Goal: Task Accomplishment & Management: Manage account settings

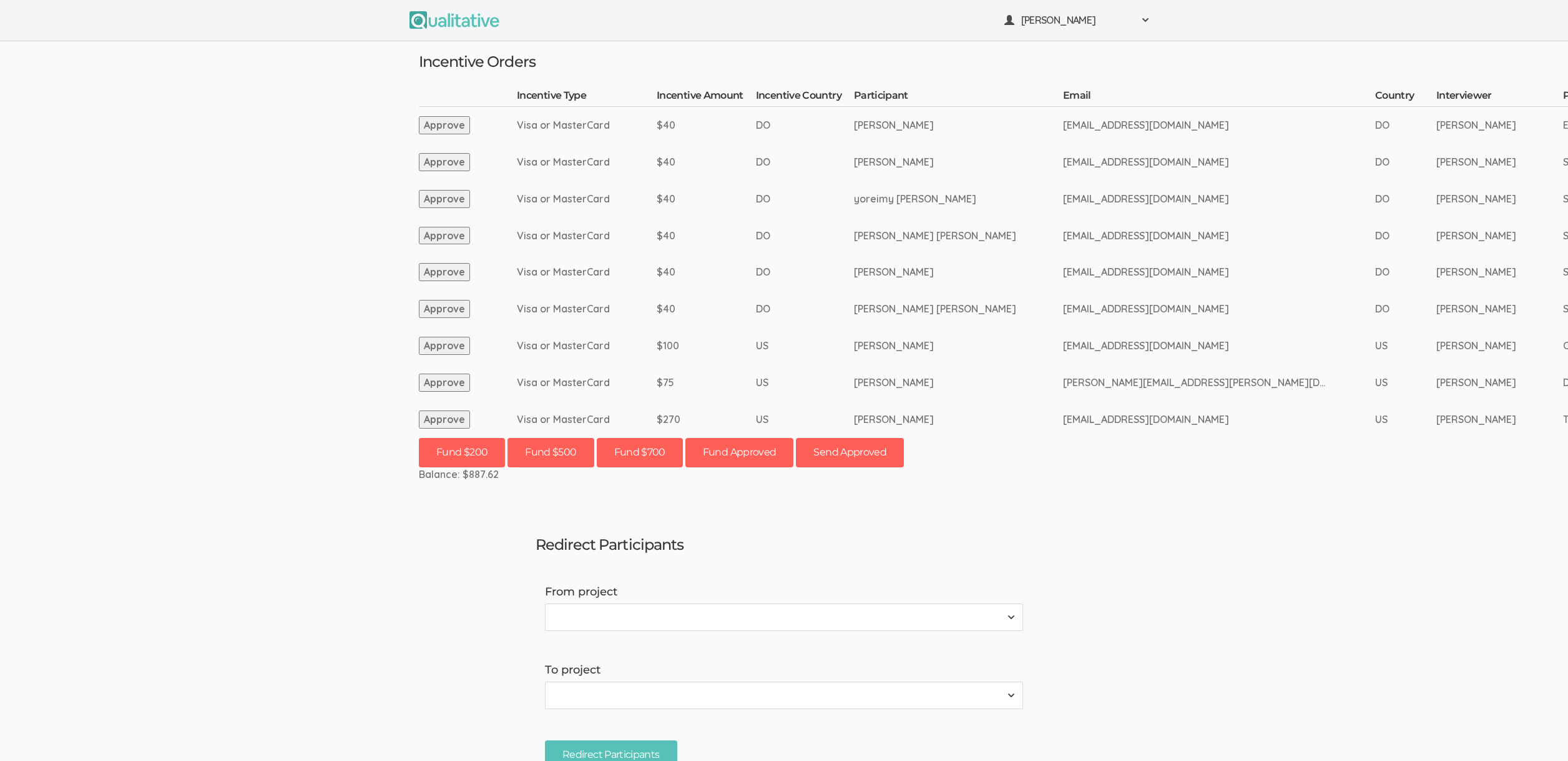
click at [434, 415] on button "Approve" at bounding box center [444, 419] width 51 height 18
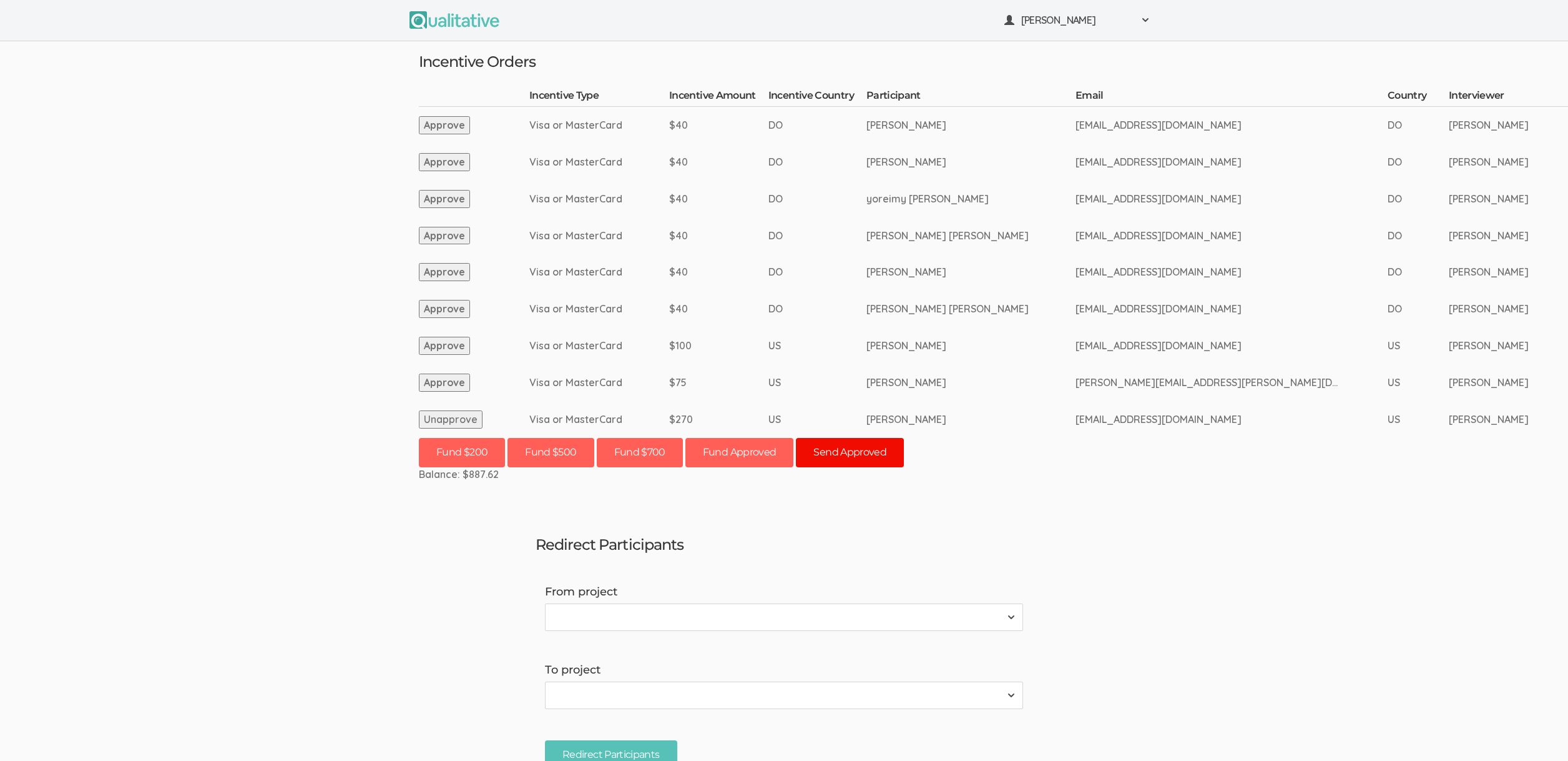
click at [850, 457] on button "Send Approved" at bounding box center [850, 452] width 108 height 29
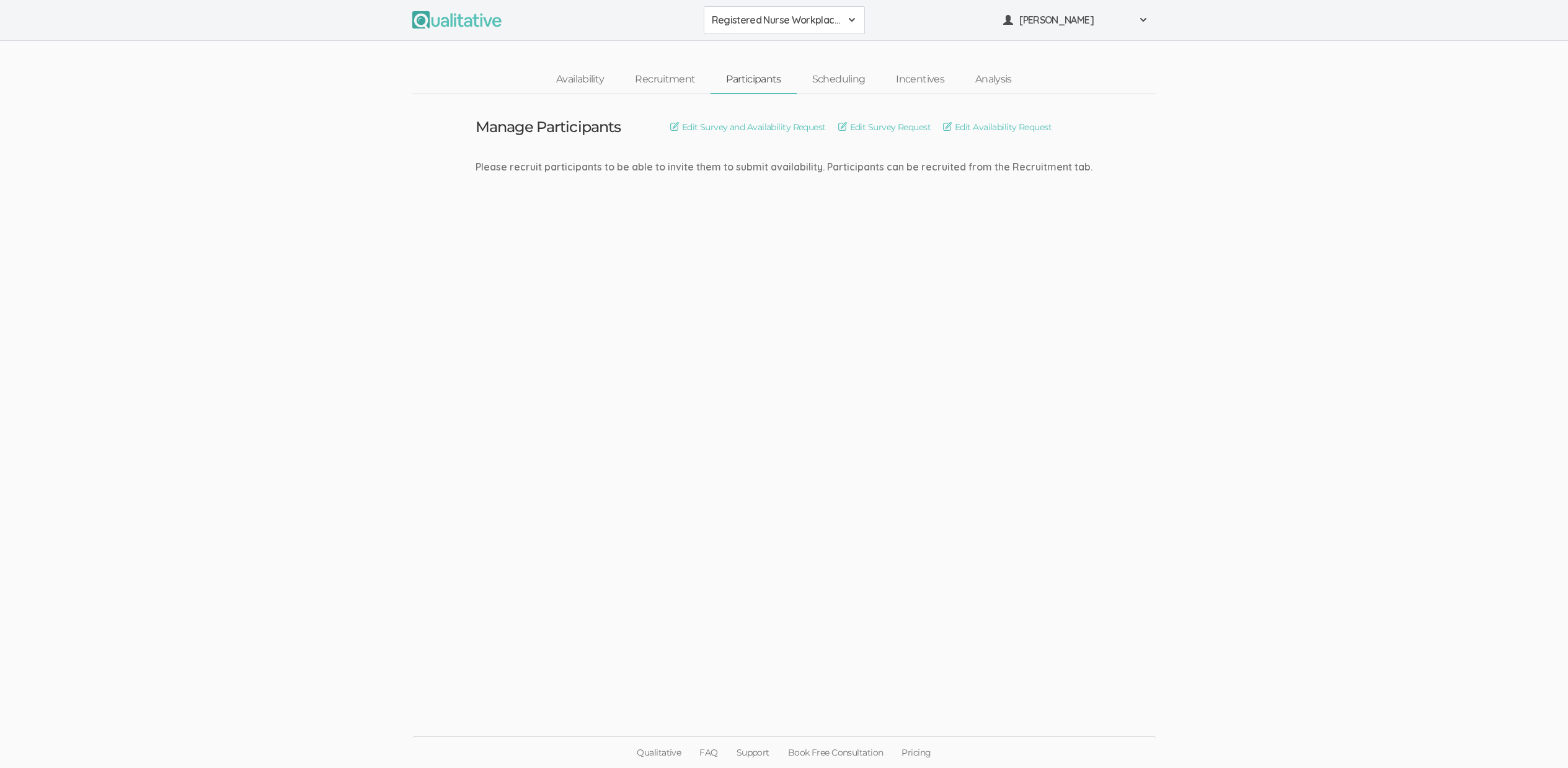
click at [322, 191] on ui-view "Manage Participants Edit Survey and Availability Request Edit Survey Request Ed…" at bounding box center [784, 384] width 1568 height 580
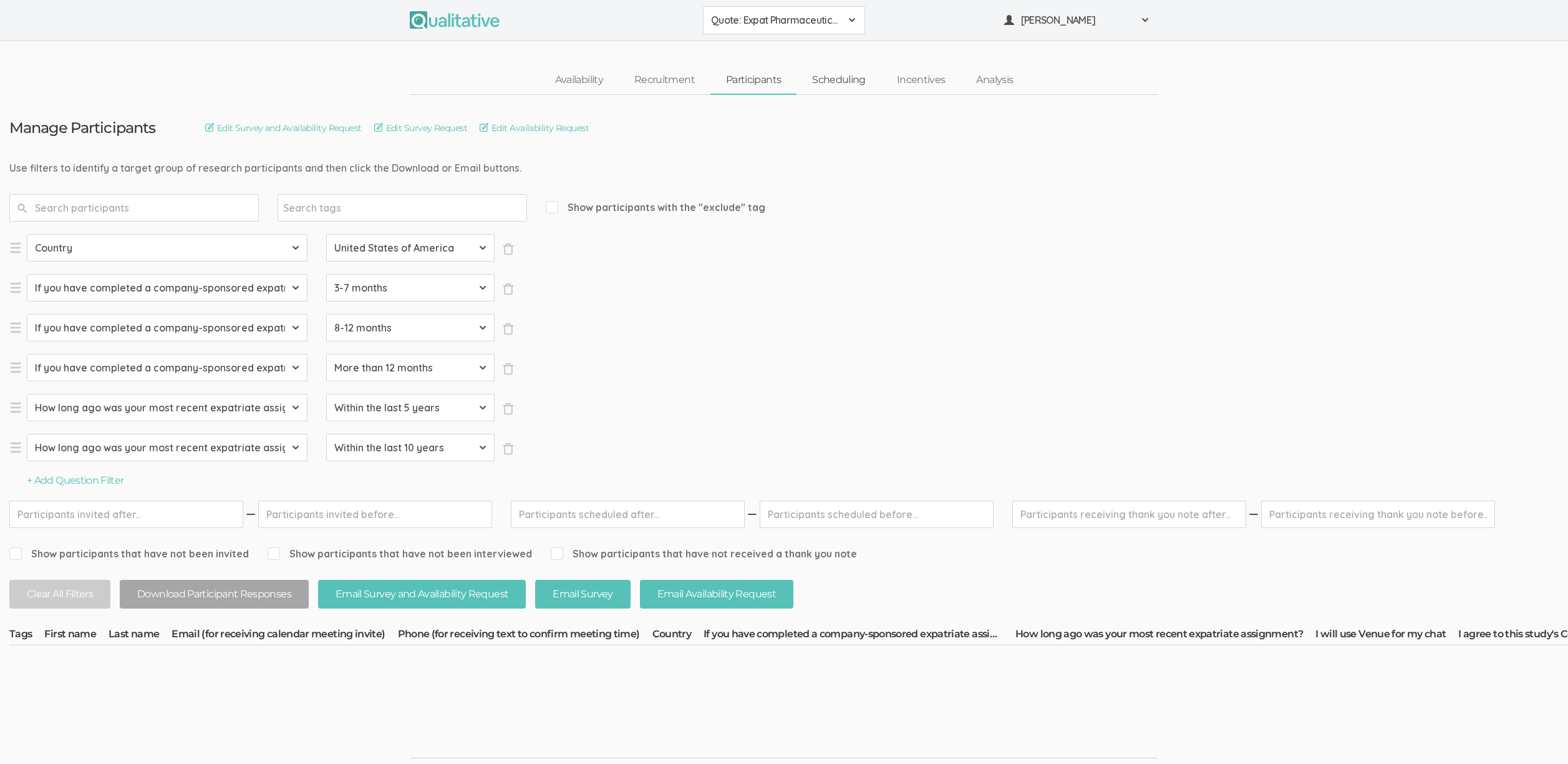
click at [849, 85] on link "Scheduling" at bounding box center [839, 80] width 85 height 27
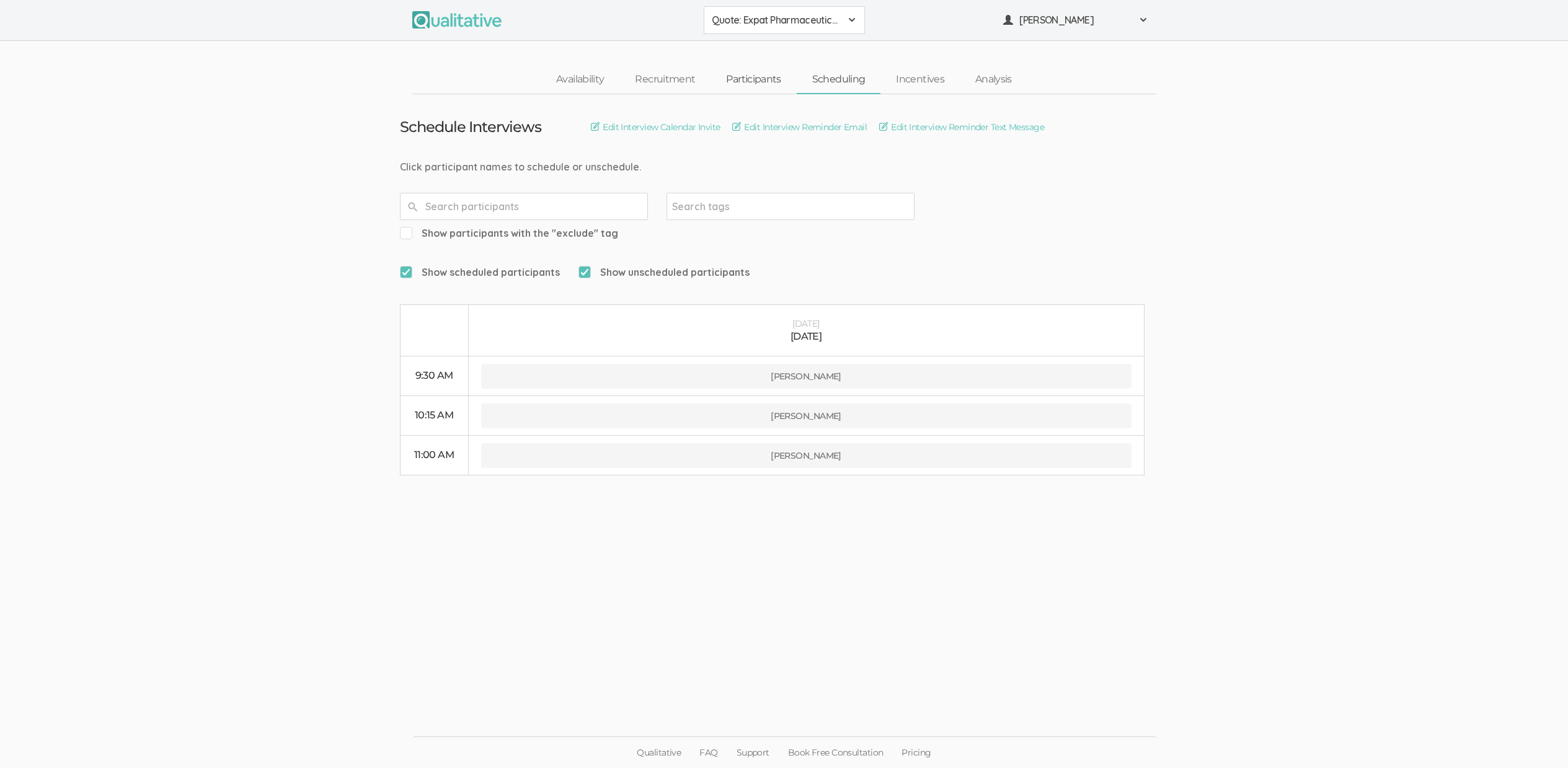
click at [727, 83] on link "Participants" at bounding box center [753, 79] width 86 height 26
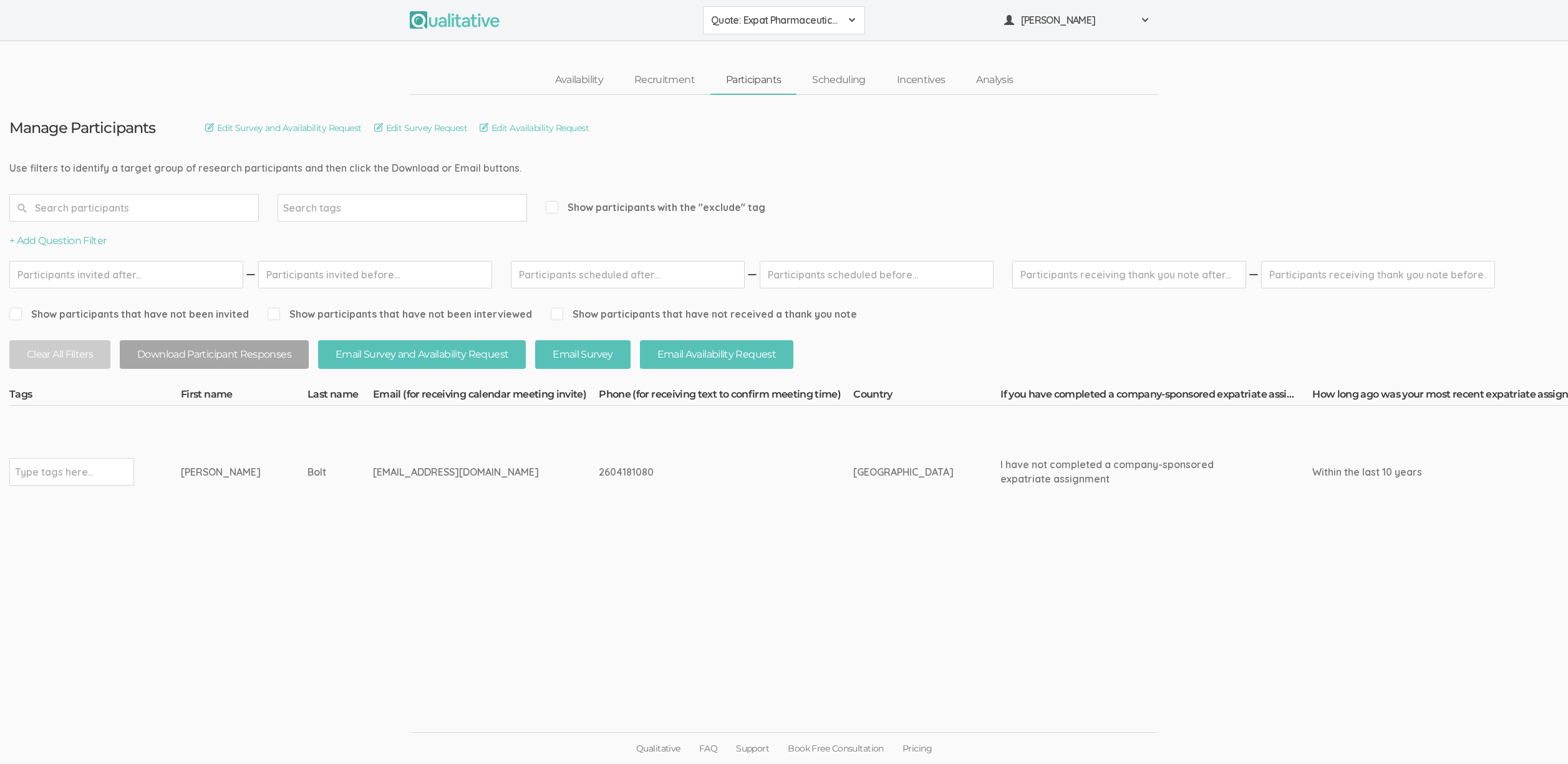
drag, startPoint x: 298, startPoint y: 469, endPoint x: 178, endPoint y: 491, distance: 122.0
copy tr "Type tags here... Jason Bolt"
click at [307, 534] on td "Bolt" at bounding box center [340, 472] width 66 height 133
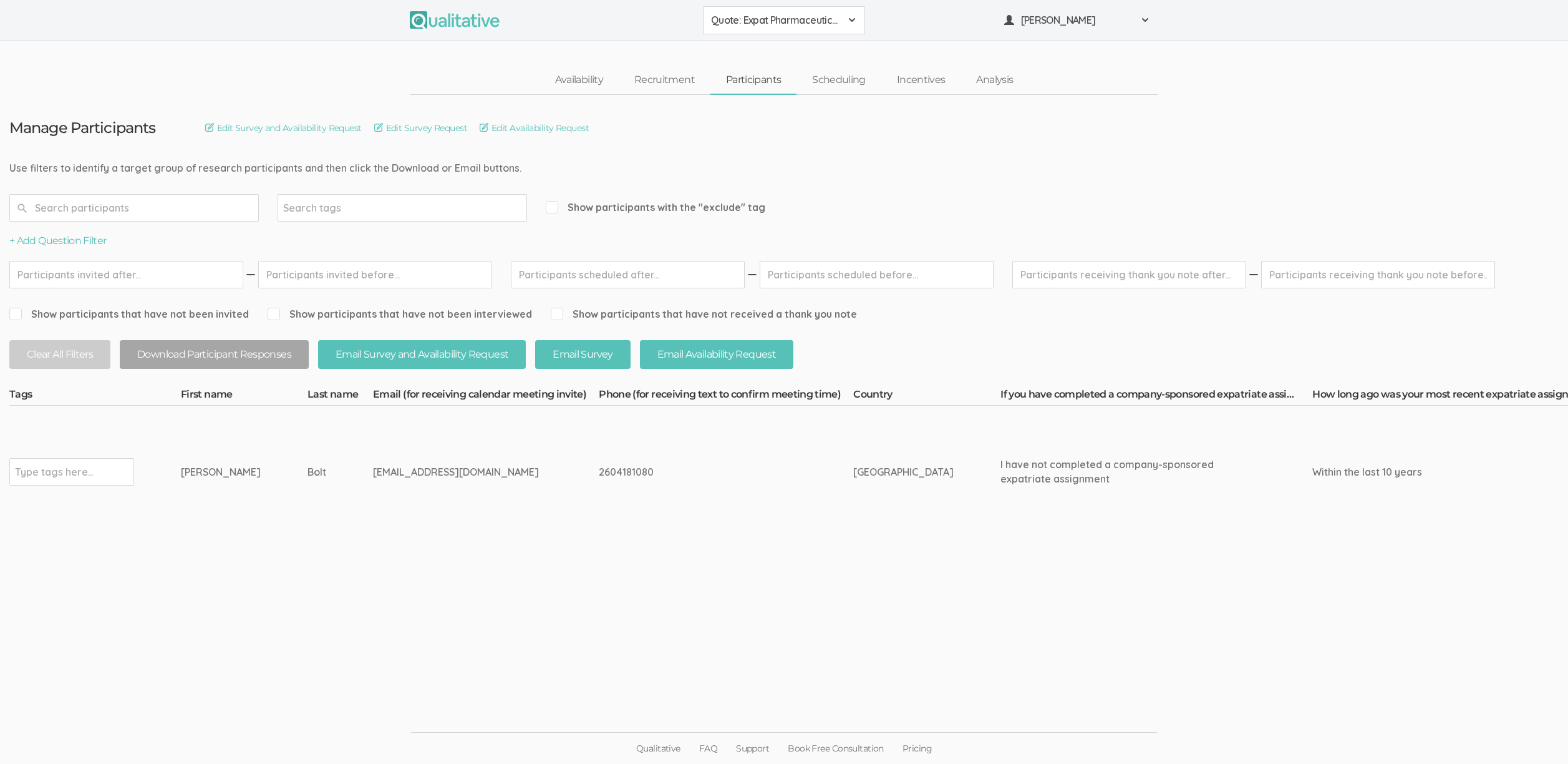
click at [307, 511] on td "Bolt" at bounding box center [340, 472] width 66 height 133
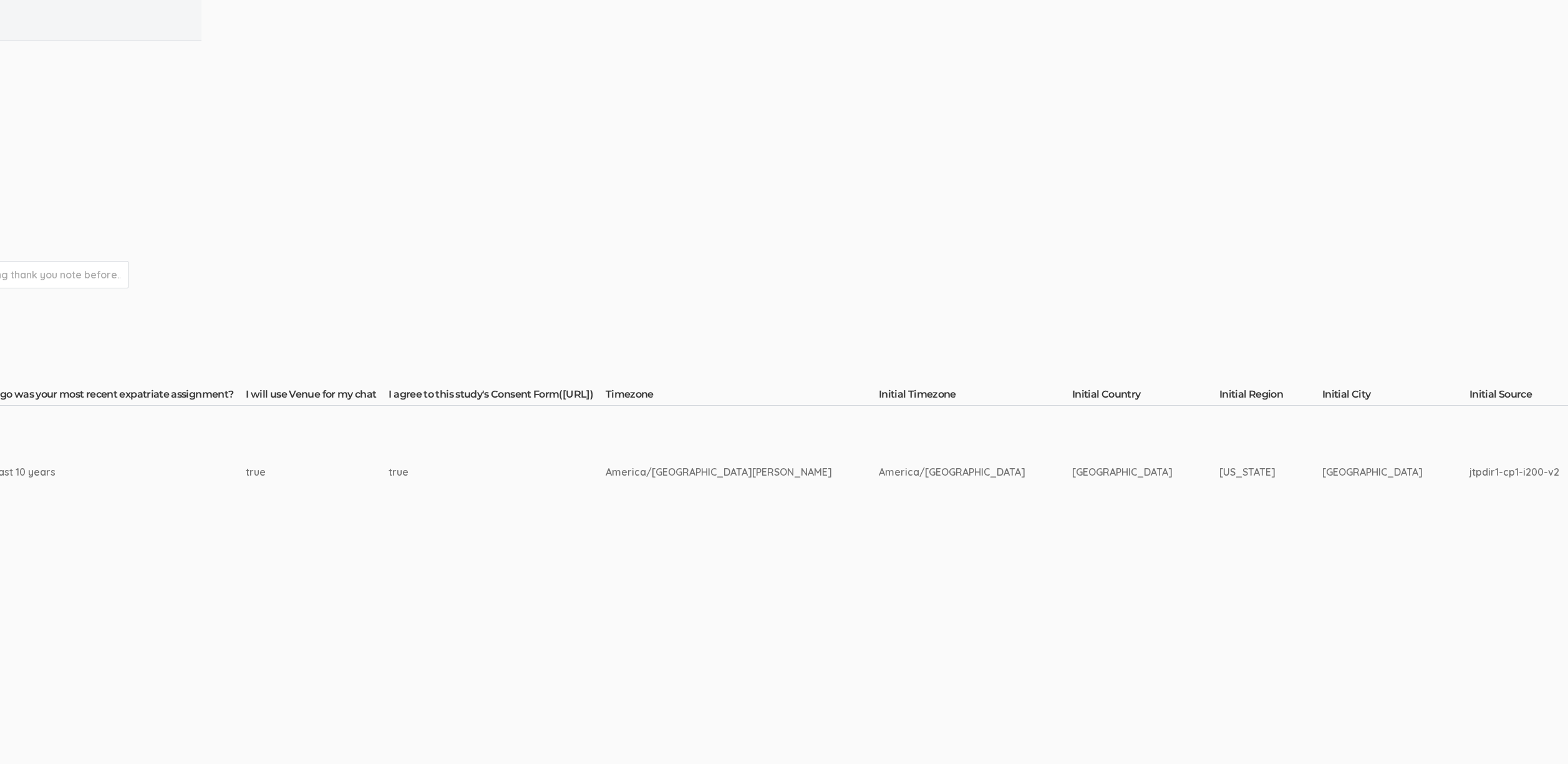
scroll to position [0, 1849]
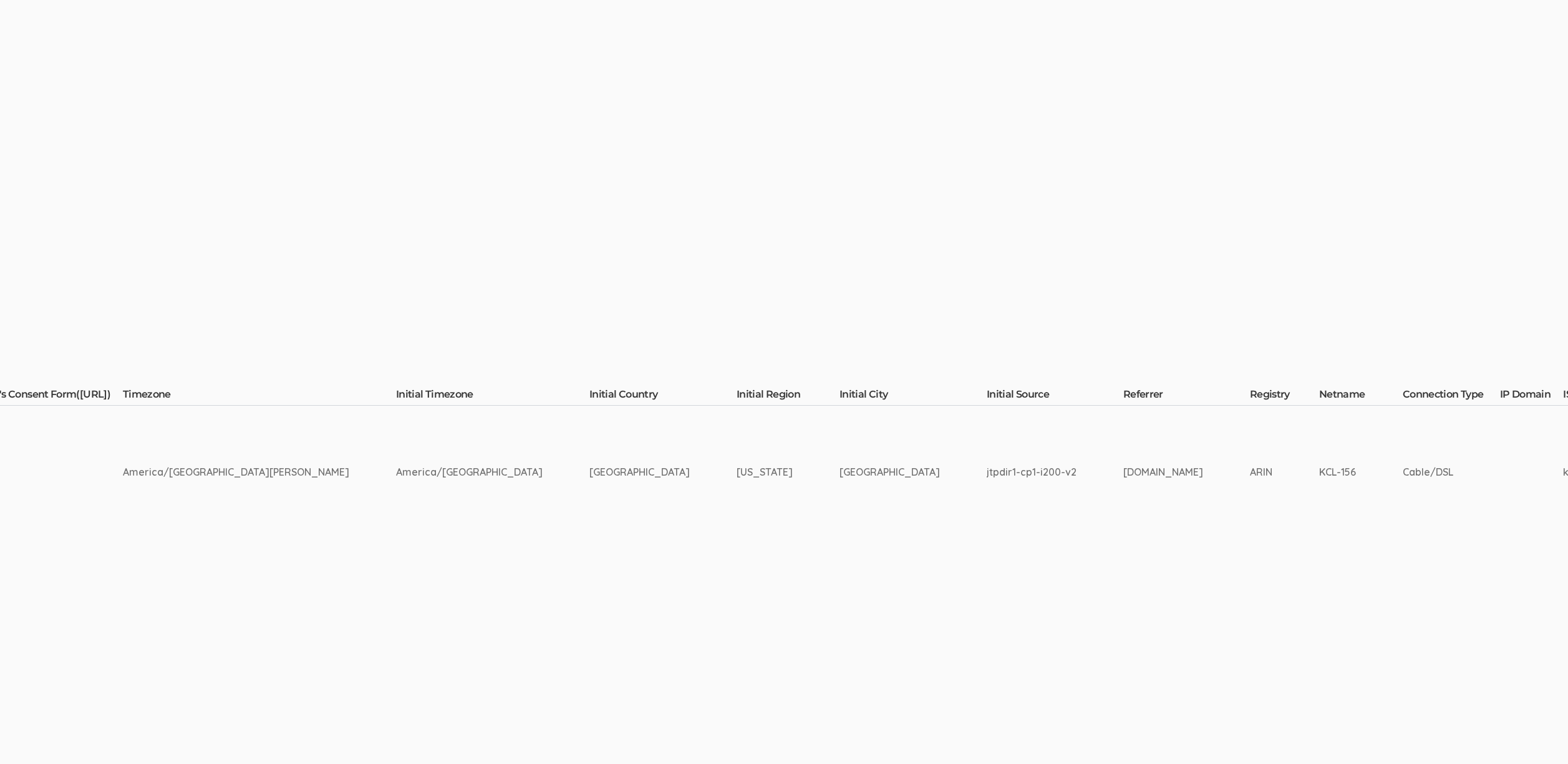
click at [737, 472] on td "Indiana" at bounding box center [788, 472] width 103 height 133
click at [737, 470] on td "Indiana" at bounding box center [788, 472] width 103 height 133
copy td "Indiana"
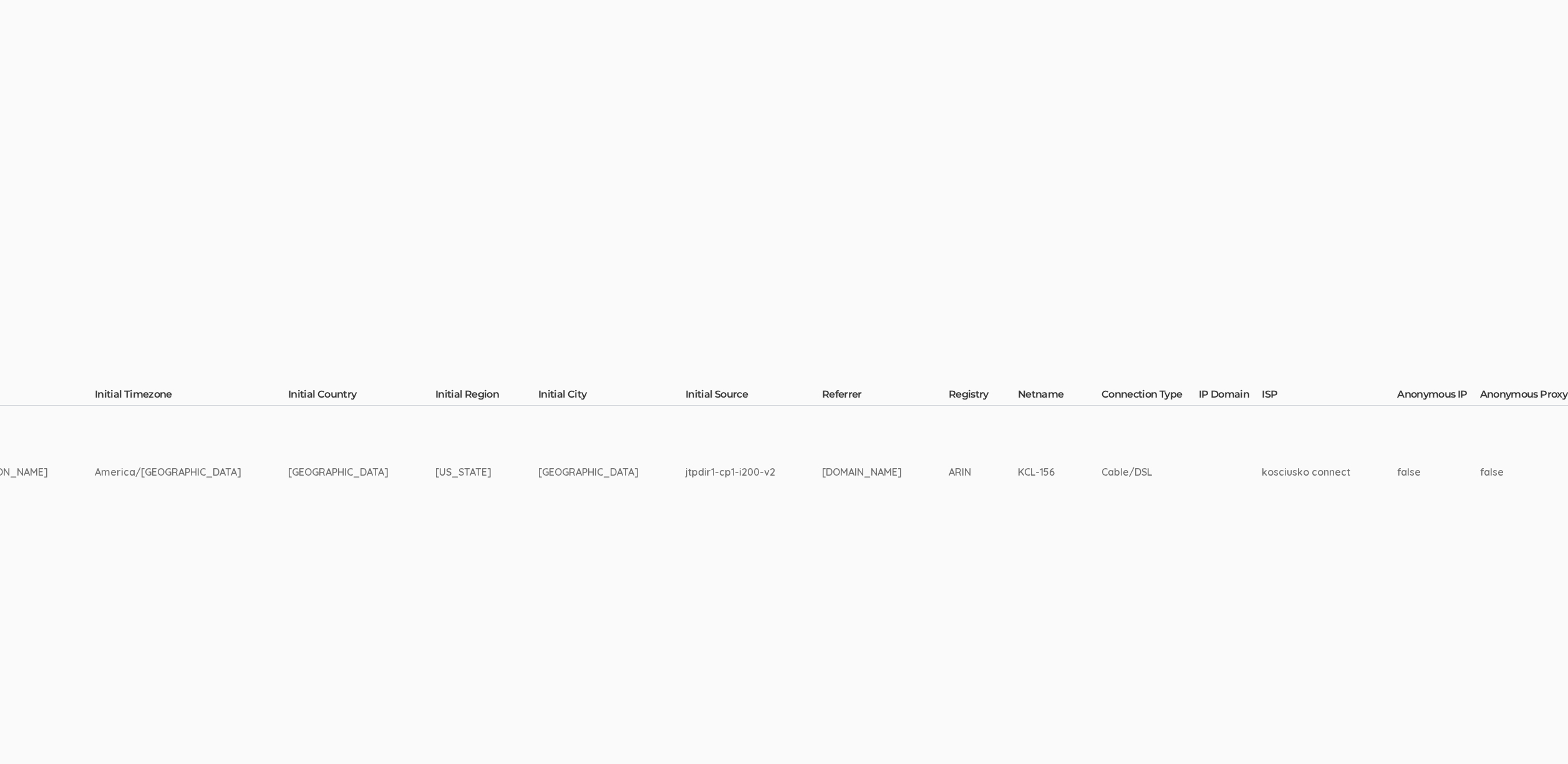
scroll to position [0, 3346]
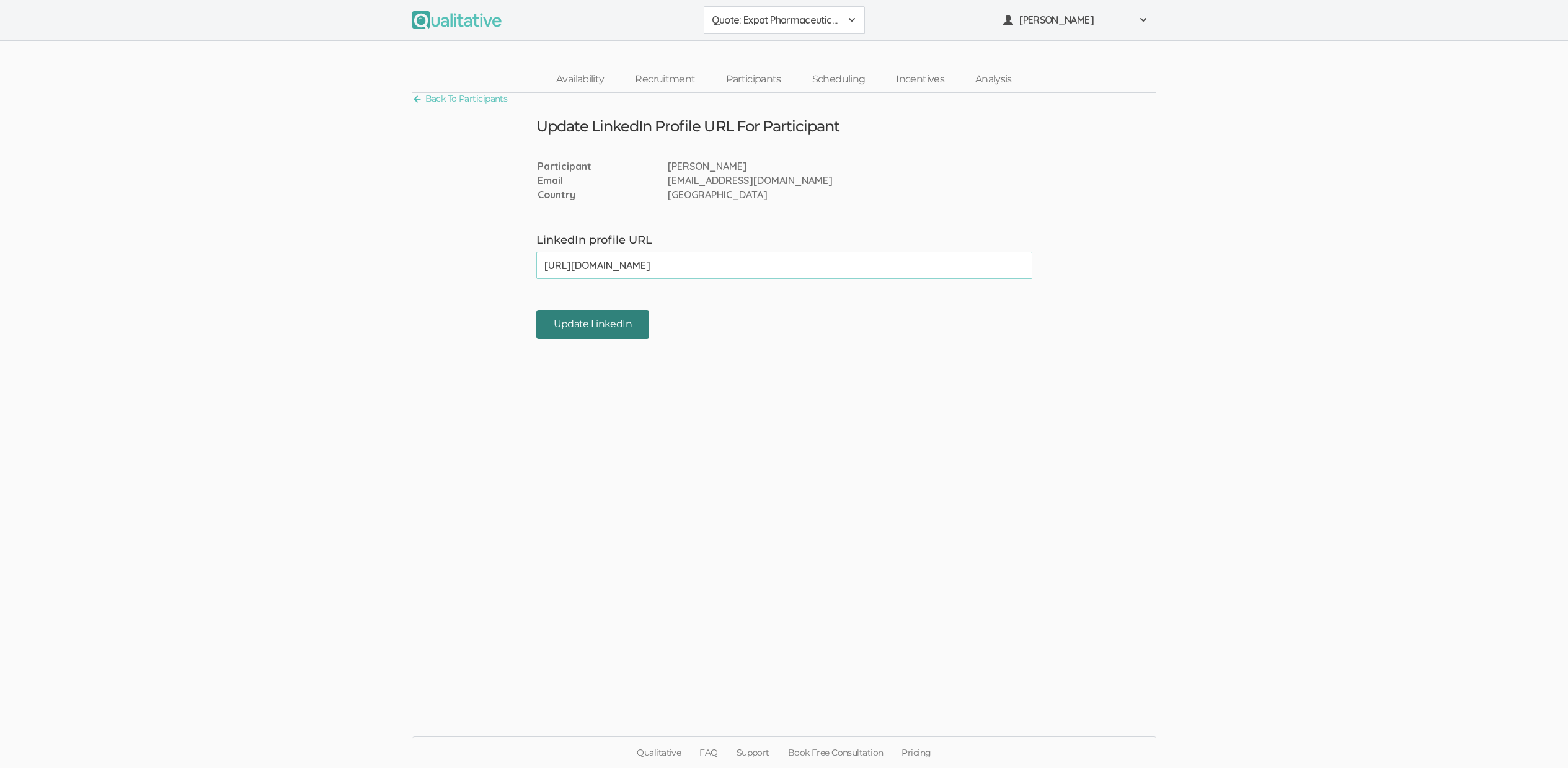
type input "[URL][DOMAIN_NAME]"
click at [595, 330] on input "Update LinkedIn" at bounding box center [593, 324] width 113 height 29
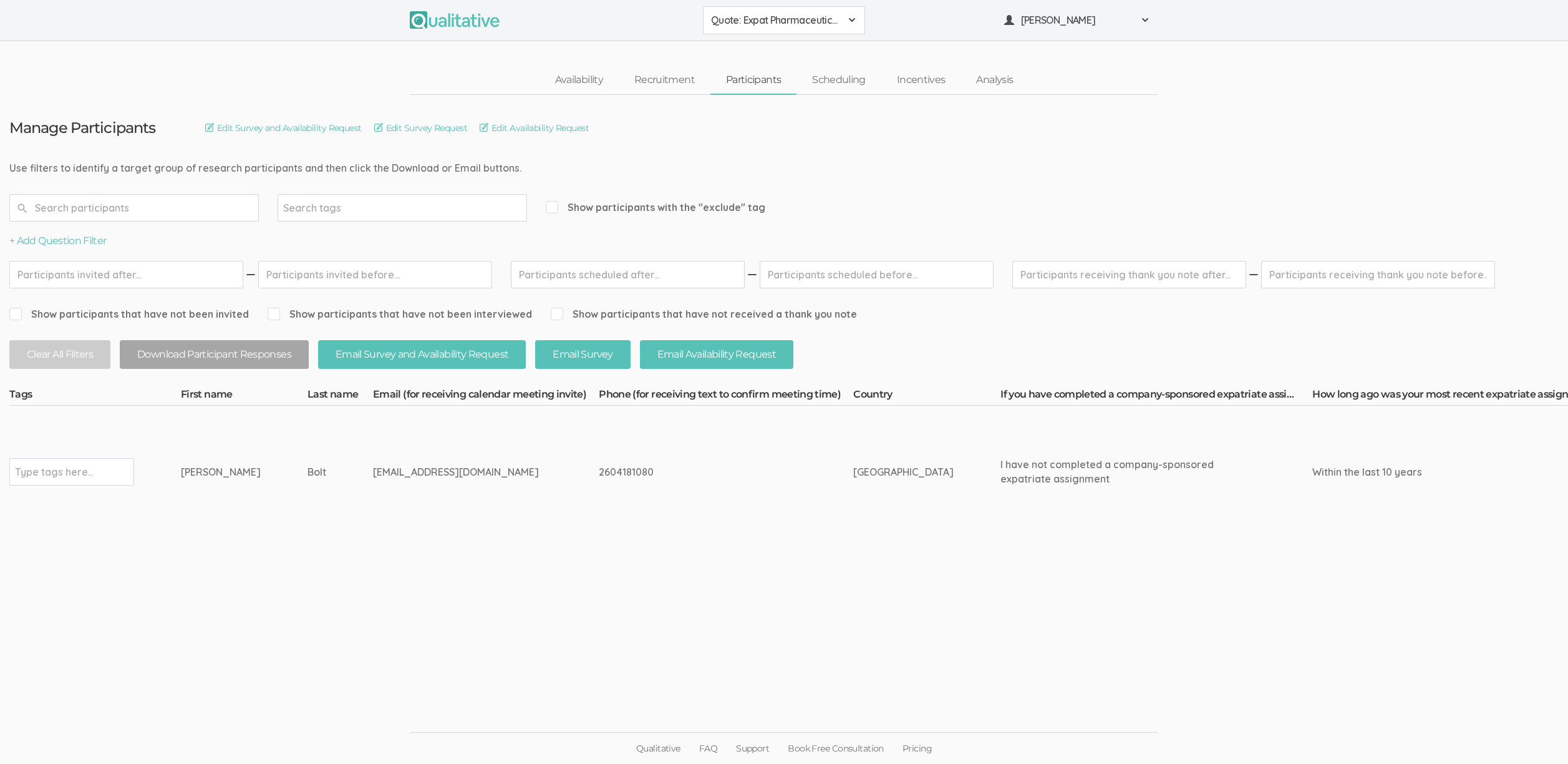
click at [369, 599] on ui-view "Manage Participants Edit Survey and Availability Request Edit Survey Request Ed…" at bounding box center [784, 382] width 1568 height 575
click at [599, 470] on div "2604181080" at bounding box center [703, 472] width 208 height 14
copy div "2604181080"
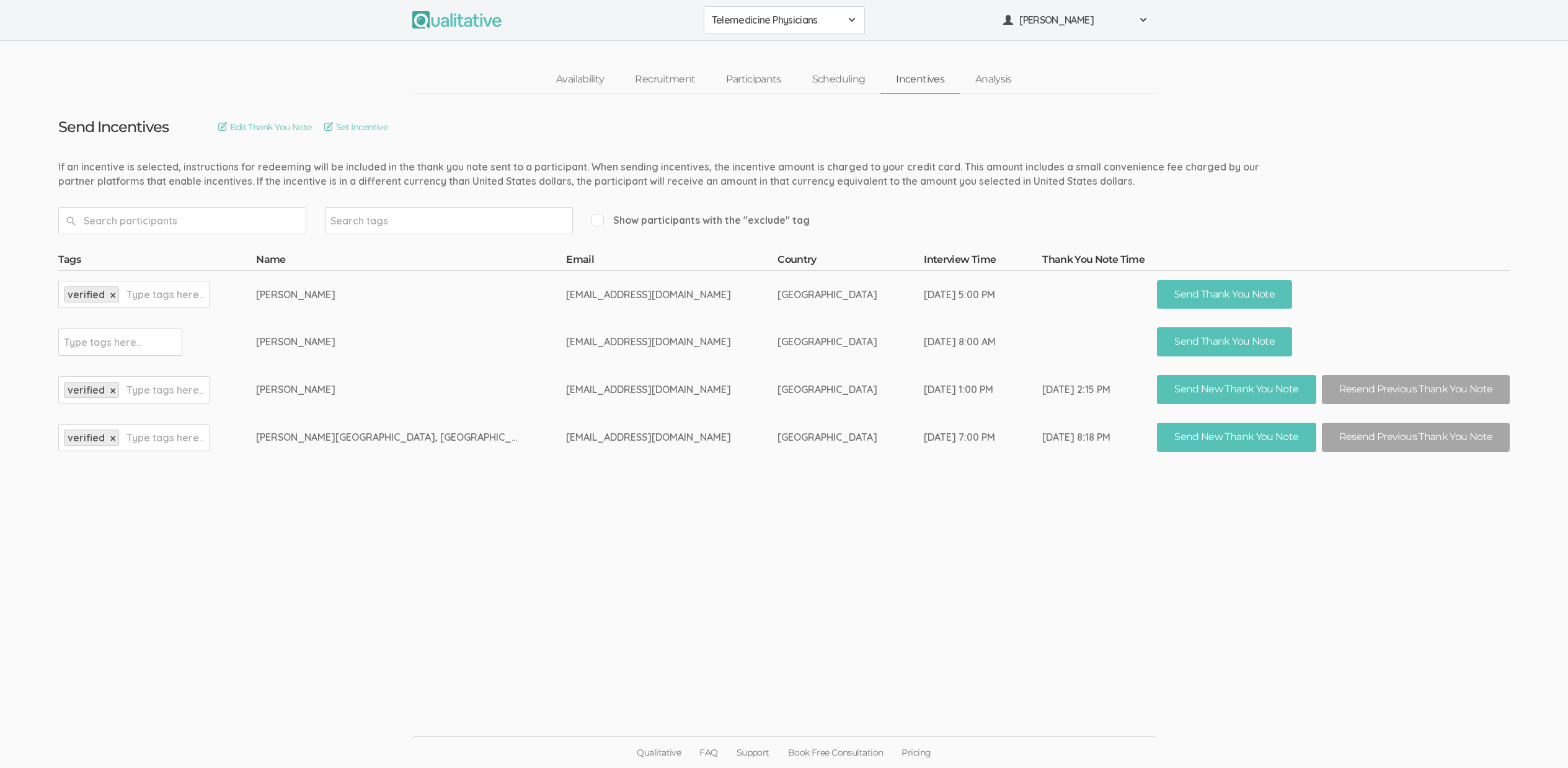
click at [486, 412] on td "[PERSON_NAME]" at bounding box center [411, 389] width 310 height 47
click at [566, 390] on td "[EMAIL_ADDRESS][DOMAIN_NAME]" at bounding box center [671, 389] width 211 height 47
copy tr "[EMAIL_ADDRESS][DOMAIN_NAME]"
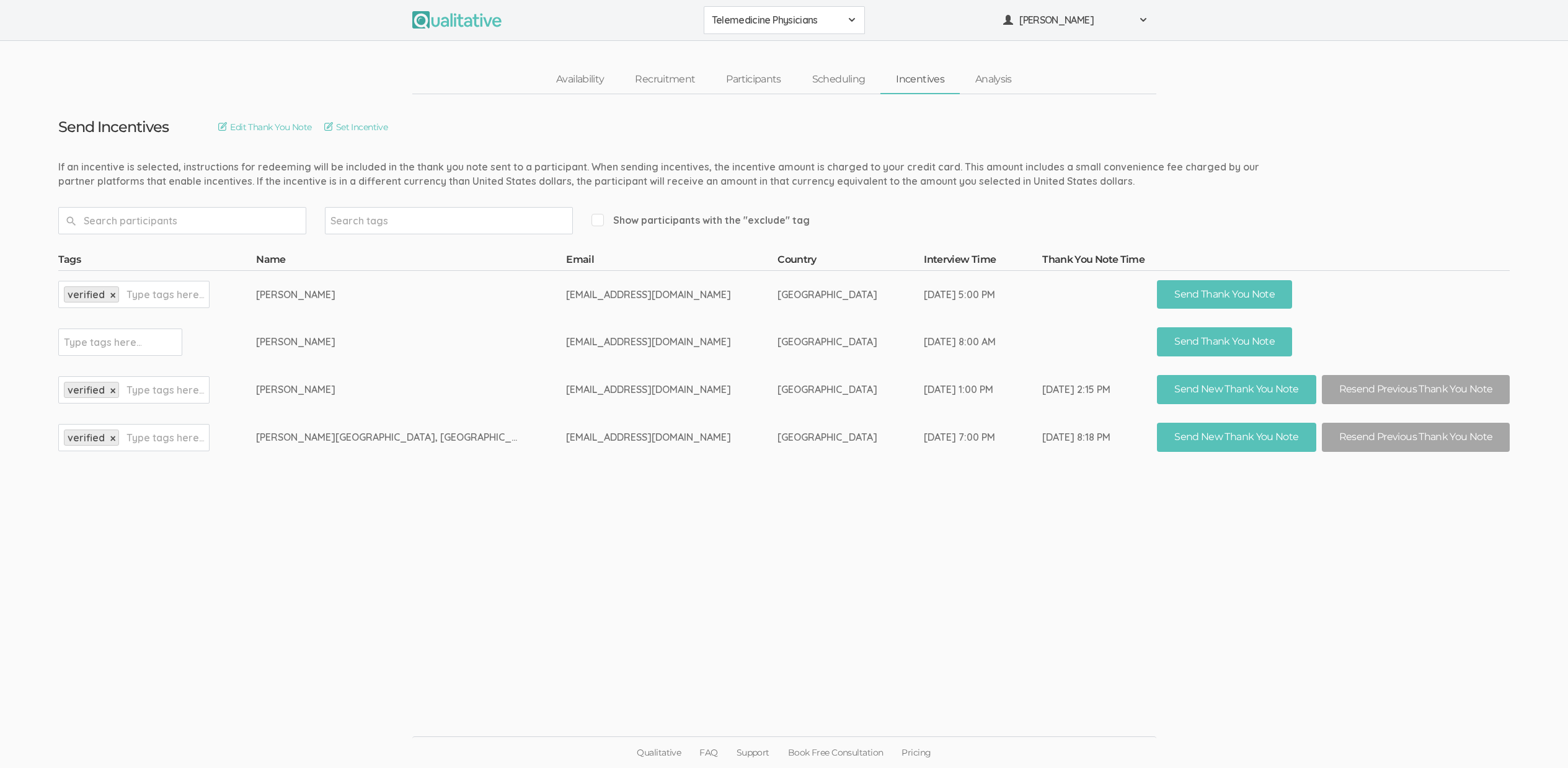
click at [538, 520] on ui-view "Send Incentives Edit Thank You Note Set Incentive Search tags Show participants…" at bounding box center [784, 384] width 1568 height 580
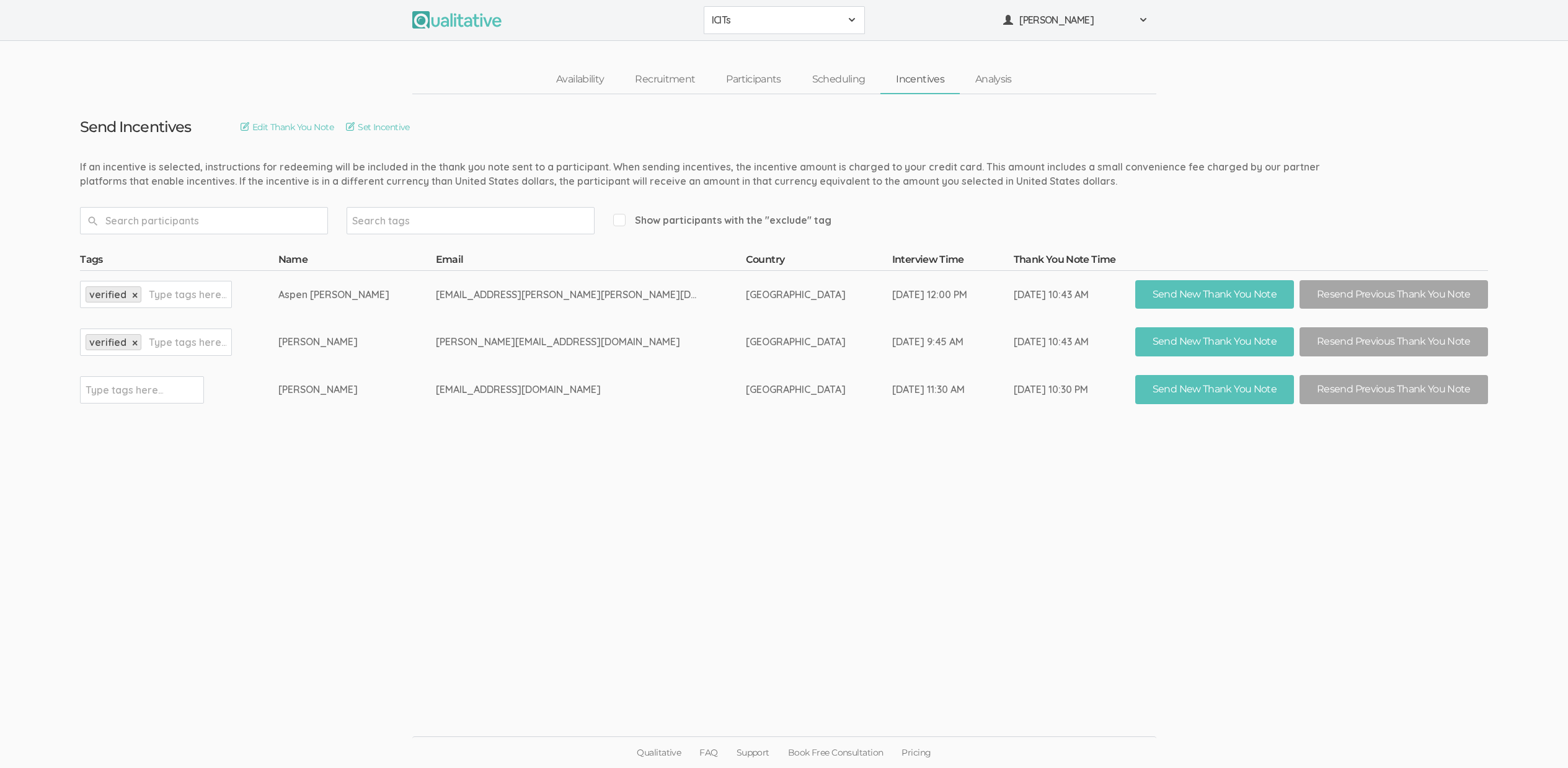
click at [392, 441] on ui-view "Send Incentives Edit Thank You Note Set Incentive Search tags Show participants…" at bounding box center [784, 384] width 1568 height 580
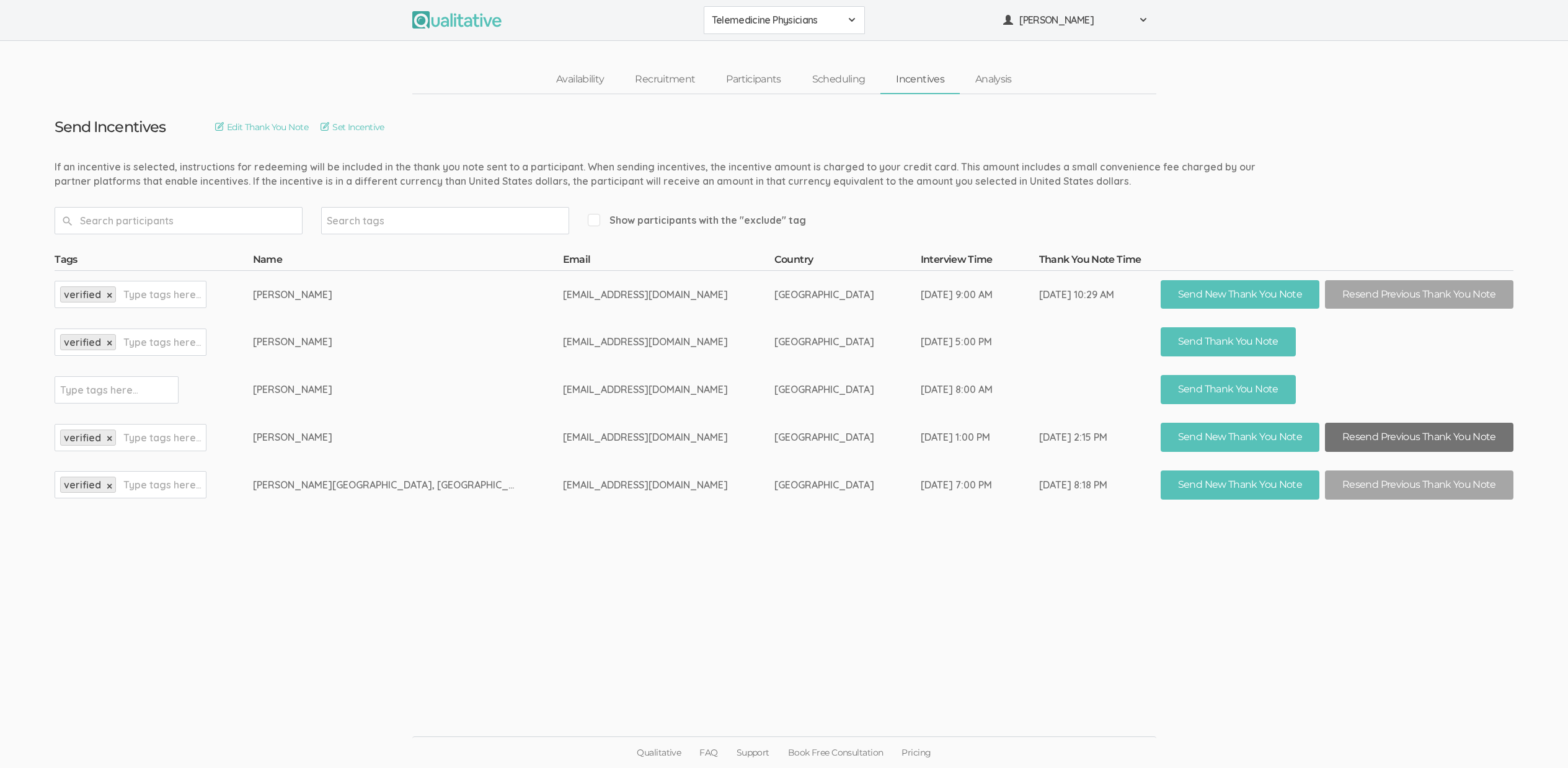
click at [1349, 434] on button "Resend Previous Thank You Note" at bounding box center [1419, 437] width 189 height 29
click at [563, 490] on td "toikusmd@gmail.com" at bounding box center [668, 485] width 211 height 47
click at [823, 84] on link "Scheduling" at bounding box center [839, 79] width 84 height 26
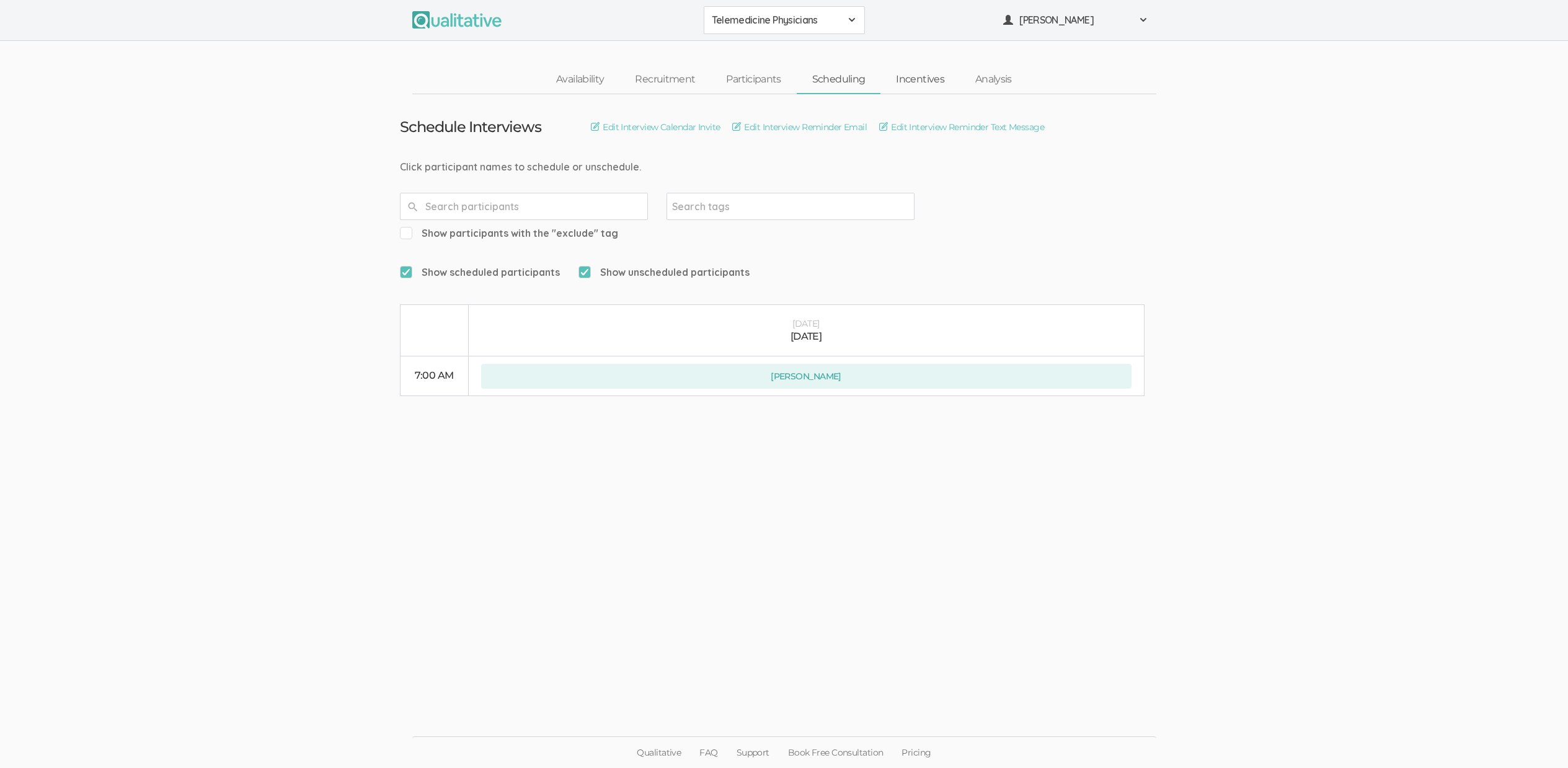
click at [931, 76] on link "Incentives" at bounding box center [920, 79] width 79 height 26
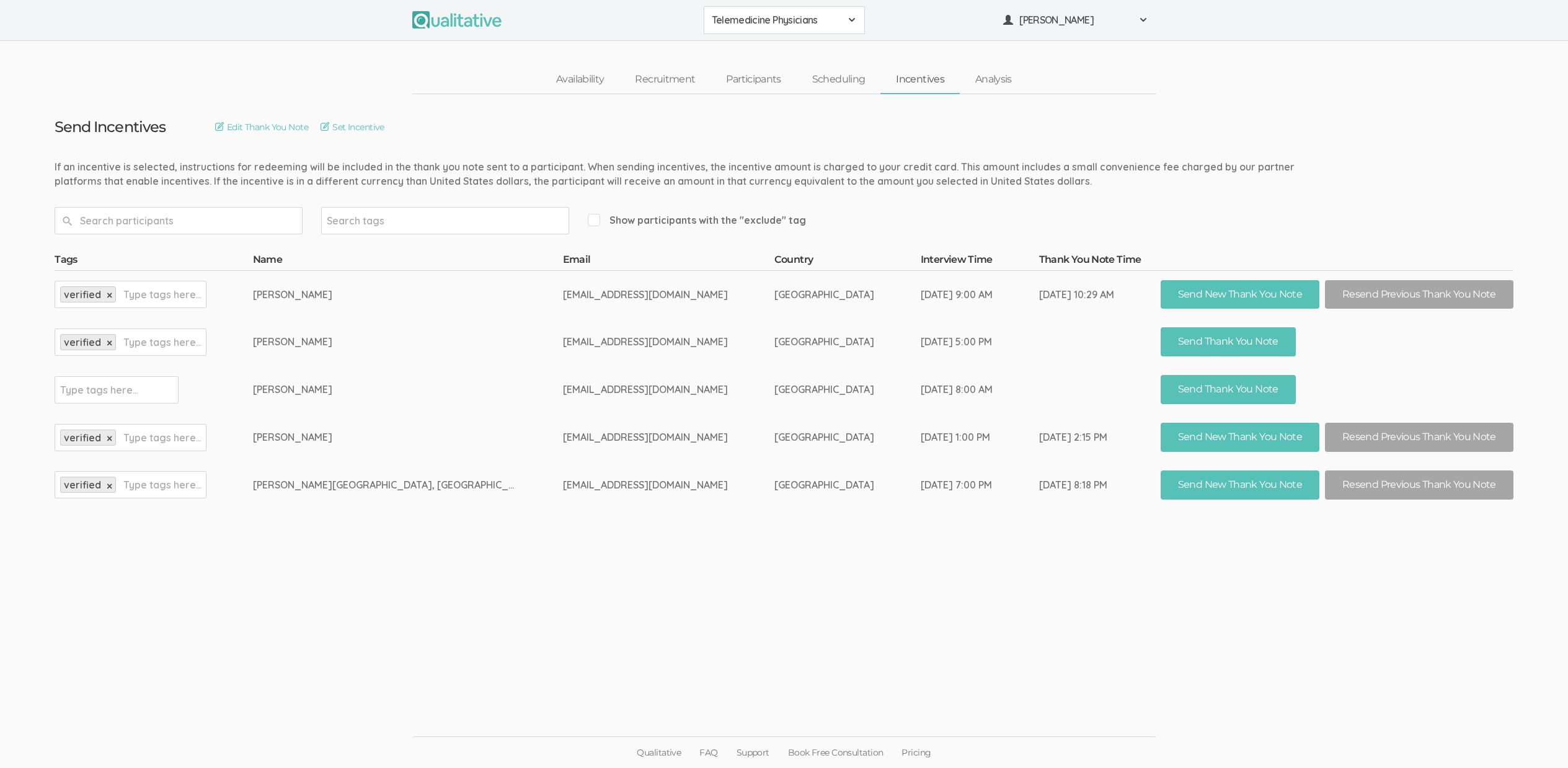
click at [608, 536] on ui-view "Send Incentives Edit Thank You Note Set Incentive Search tags Show participants…" at bounding box center [784, 384] width 1568 height 580
drag, startPoint x: 369, startPoint y: 394, endPoint x: 544, endPoint y: 410, distance: 175.7
click at [544, 410] on tr "Type tags here... Sudhanshu Jain askdrsjain@gmail.com United States of America …" at bounding box center [783, 389] width 1459 height 47
click at [563, 408] on td "askdrsjain@gmail.com" at bounding box center [668, 389] width 211 height 47
drag, startPoint x: 548, startPoint y: 383, endPoint x: 366, endPoint y: 389, distance: 182.1
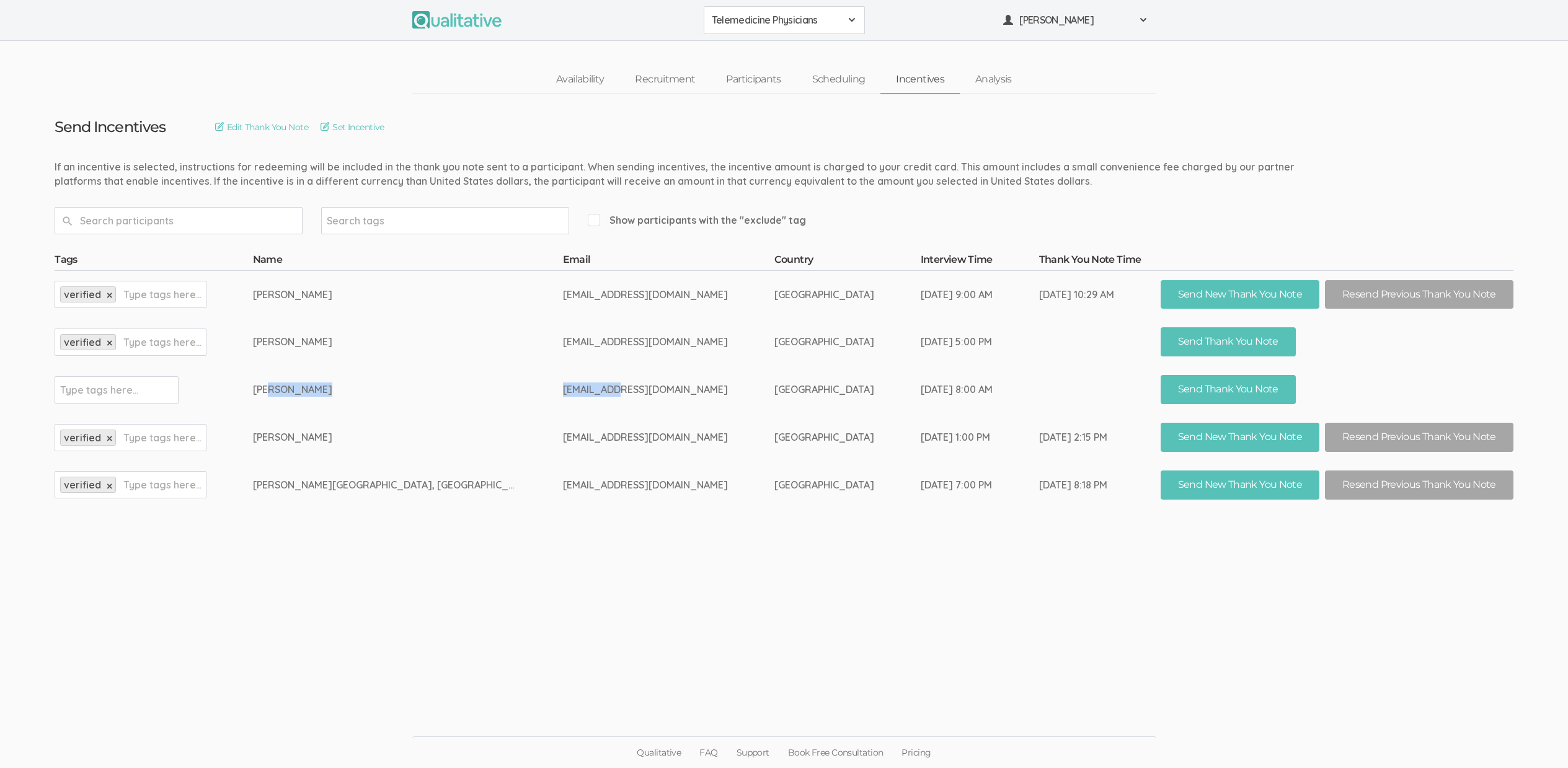
click at [366, 389] on tr "Type tags here... Sudhanshu Jain askdrsjain@gmail.com United States of America …" at bounding box center [783, 389] width 1459 height 47
click at [368, 389] on td "Sudhanshu Jain" at bounding box center [408, 389] width 310 height 47
drag, startPoint x: 374, startPoint y: 389, endPoint x: 575, endPoint y: 392, distance: 201.0
click at [575, 392] on tr "Type tags here... Sudhanshu Jain askdrsjain@gmail.com United States of America …" at bounding box center [783, 389] width 1459 height 47
click at [575, 392] on td "askdrsjain@gmail.com" at bounding box center [668, 389] width 211 height 47
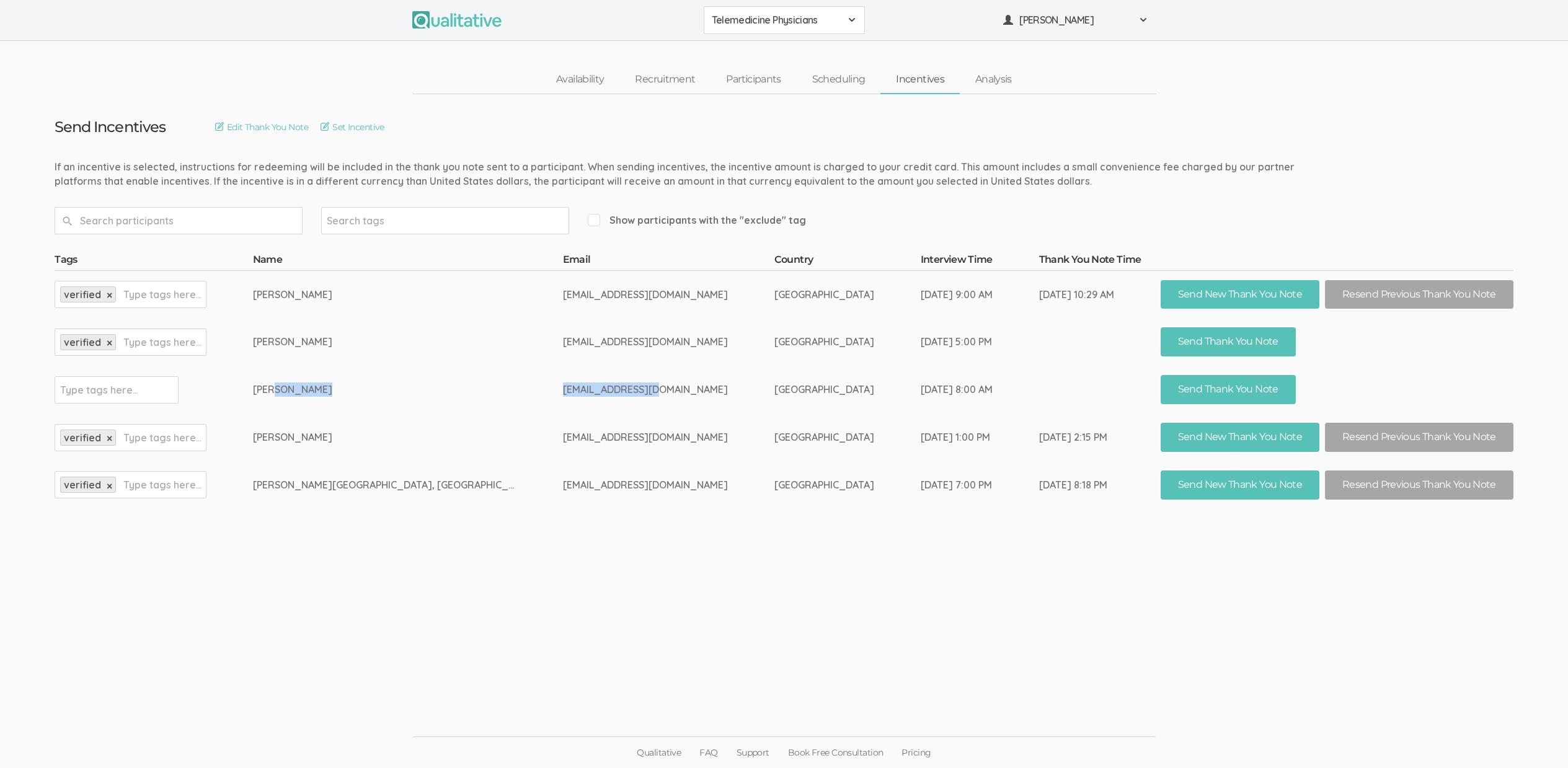
drag, startPoint x: 583, startPoint y: 393, endPoint x: 372, endPoint y: 383, distance: 211.2
click at [372, 383] on tr "Type tags here... Sudhanshu Jain askdrsjain@gmail.com United States of America …" at bounding box center [783, 389] width 1459 height 47
click at [372, 383] on td "Sudhanshu Jain" at bounding box center [408, 389] width 310 height 47
drag, startPoint x: 356, startPoint y: 390, endPoint x: 546, endPoint y: 384, distance: 190.1
click at [546, 384] on tr "Type tags here... Sudhanshu Jain askdrsjain@gmail.com United States of America …" at bounding box center [783, 389] width 1459 height 47
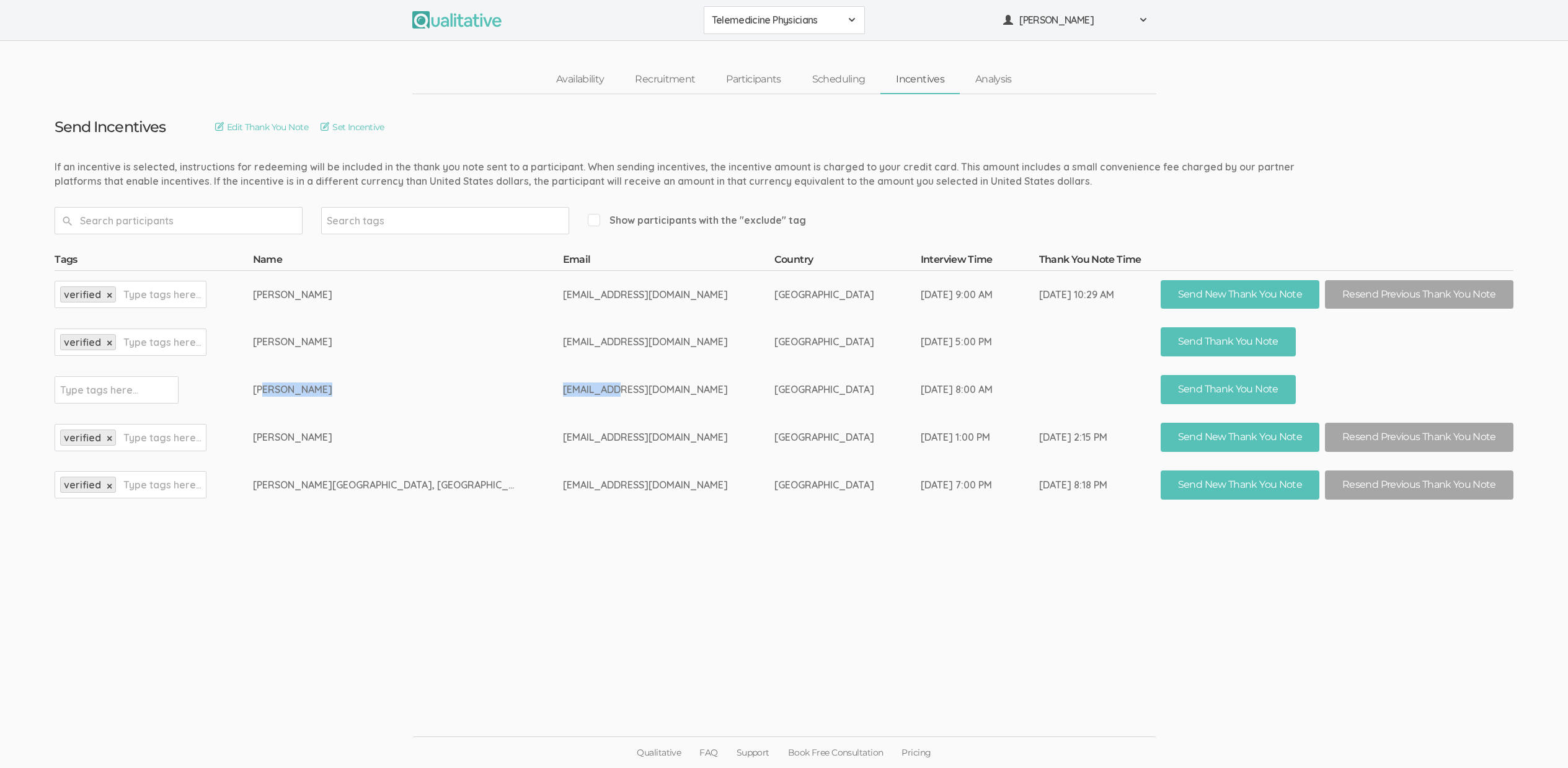
click at [563, 384] on td "askdrsjain@gmail.com" at bounding box center [668, 389] width 211 height 47
drag, startPoint x: 571, startPoint y: 387, endPoint x: 362, endPoint y: 386, distance: 209.0
click at [362, 386] on tr "Type tags here... Sudhanshu Jain askdrsjain@gmail.com United States of America …" at bounding box center [783, 389] width 1459 height 47
click at [365, 386] on td "Sudhanshu Jain" at bounding box center [408, 389] width 310 height 47
drag, startPoint x: 377, startPoint y: 391, endPoint x: 586, endPoint y: 385, distance: 209.1
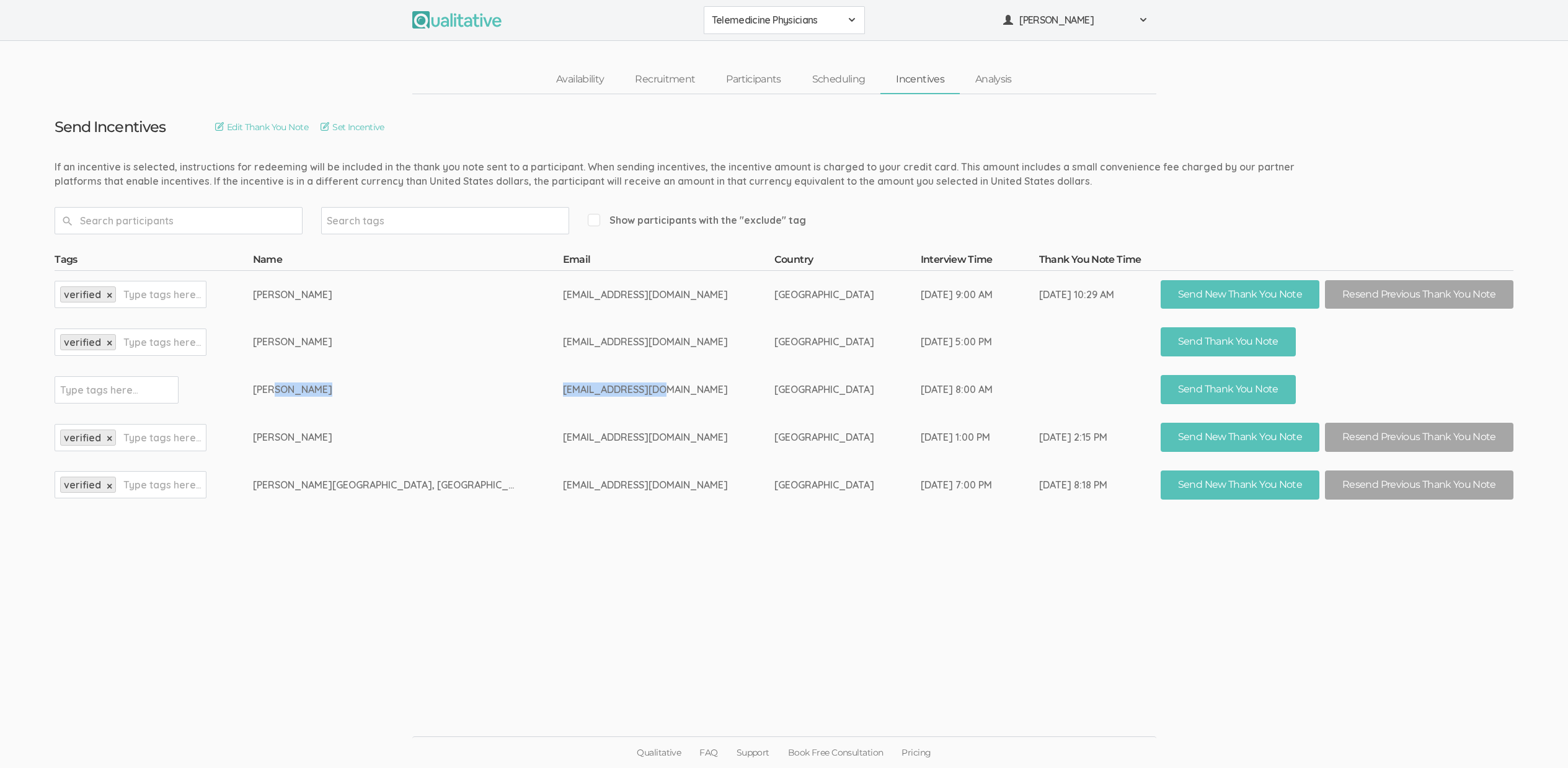
click at [586, 385] on tr "Type tags here... Sudhanshu Jain askdrsjain@gmail.com United States of America …" at bounding box center [783, 389] width 1459 height 47
click at [586, 385] on td "askdrsjain@gmail.com" at bounding box center [668, 389] width 211 height 47
click at [596, 387] on td "askdrsjain@gmail.com" at bounding box center [668, 389] width 211 height 47
click at [71, 147] on ui-view "Send Incentives Edit Thank You Note Set Incentive Search tags Show participants…" at bounding box center [784, 384] width 1568 height 580
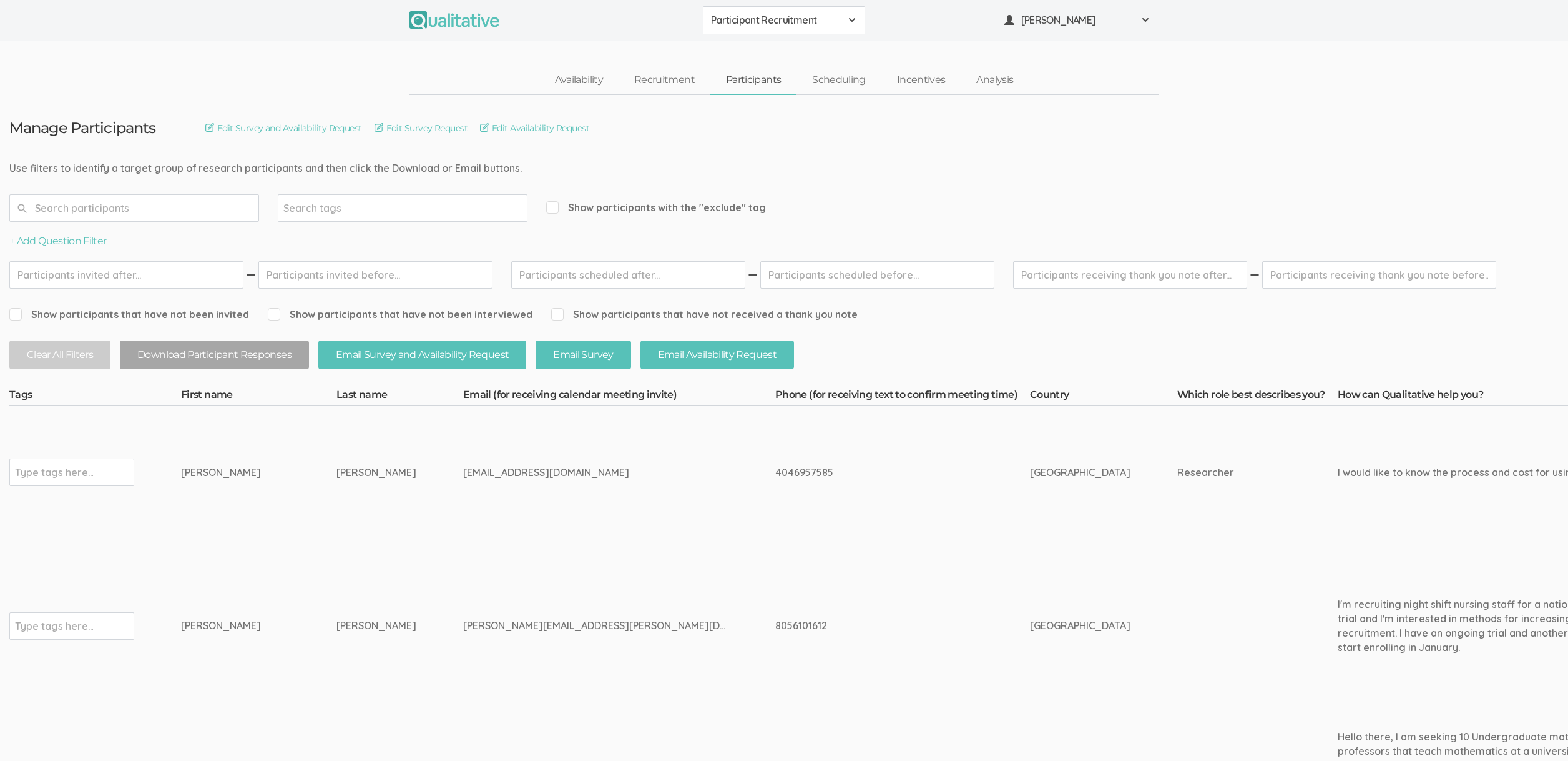
scroll to position [530, 0]
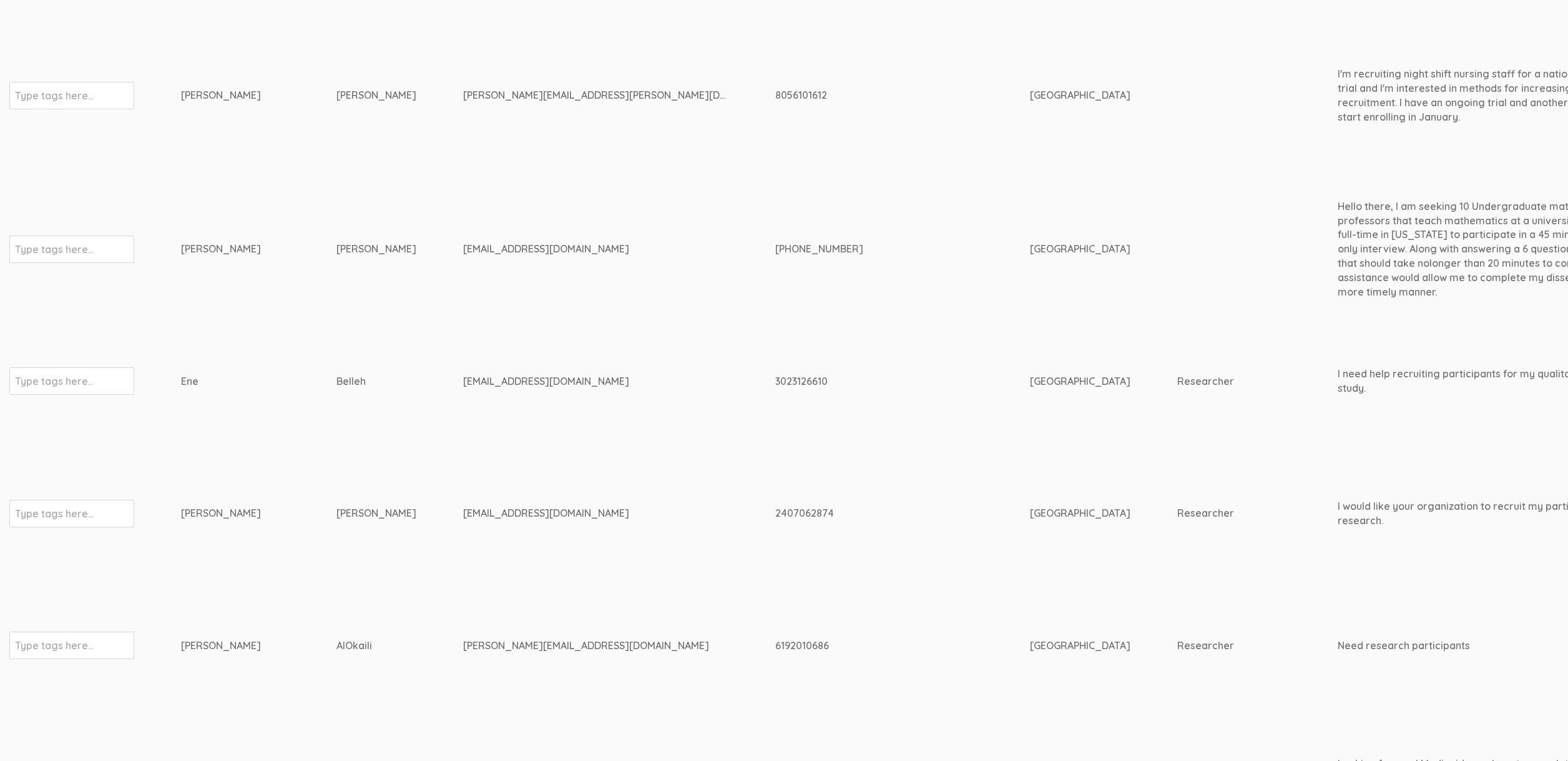
click at [524, 400] on td "[EMAIL_ADDRESS][DOMAIN_NAME]" at bounding box center [619, 381] width 312 height 133
click at [480, 386] on div "[EMAIL_ADDRESS][DOMAIN_NAME]" at bounding box center [596, 381] width 265 height 14
copy tr "[EMAIL_ADDRESS][DOMAIN_NAME]"
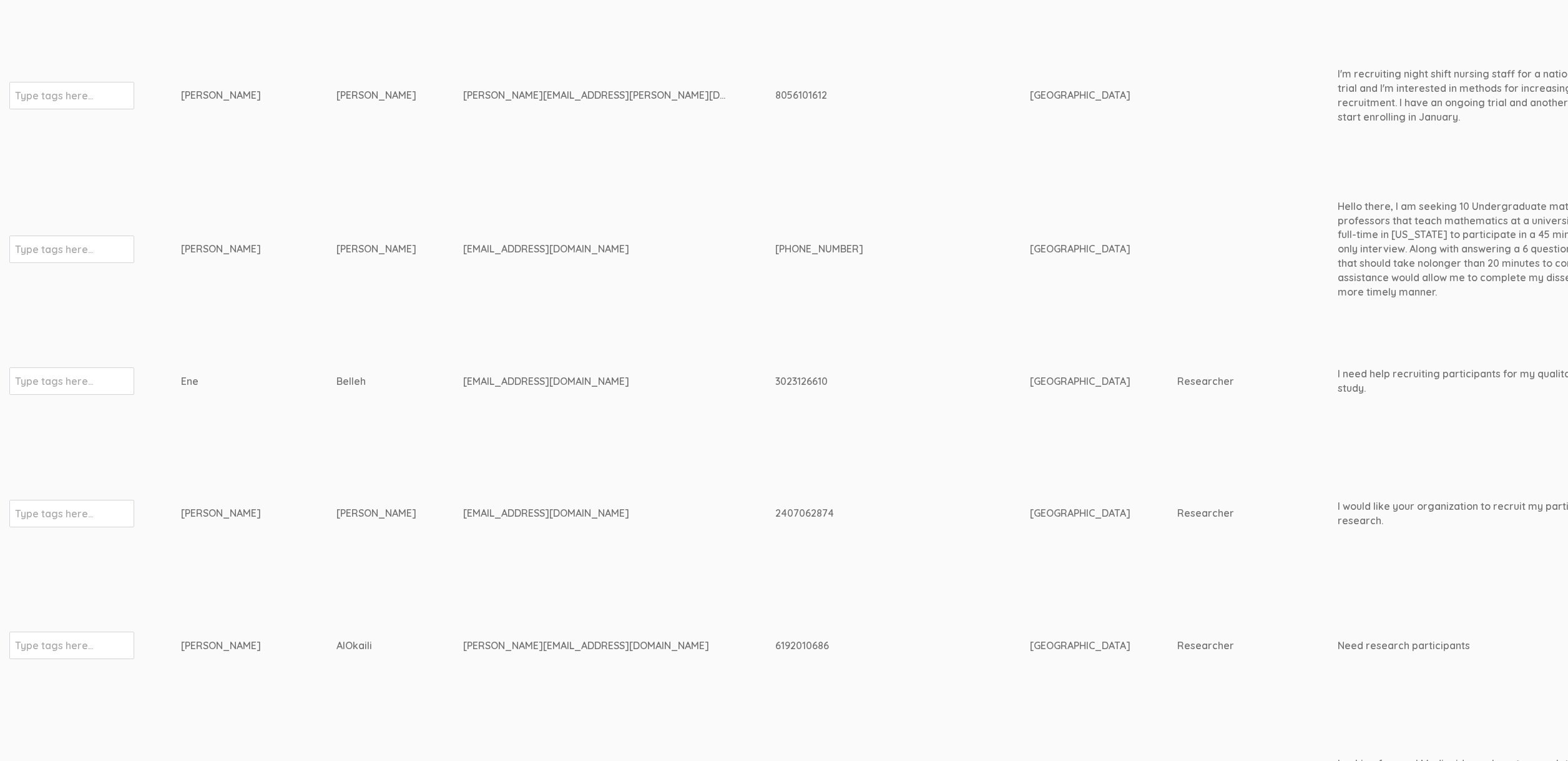
click at [392, 395] on td "Belleh" at bounding box center [399, 381] width 126 height 133
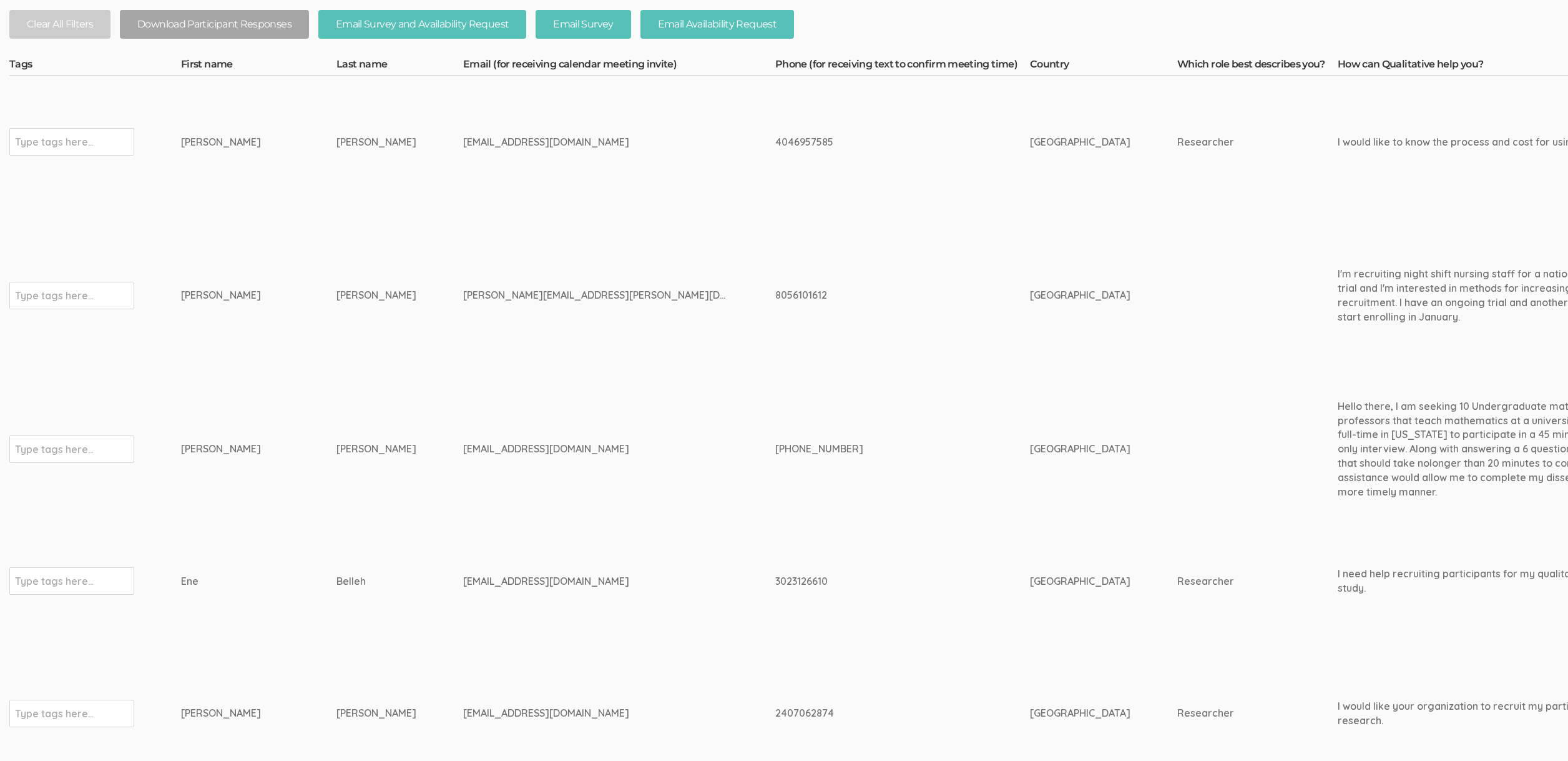
scroll to position [0, 0]
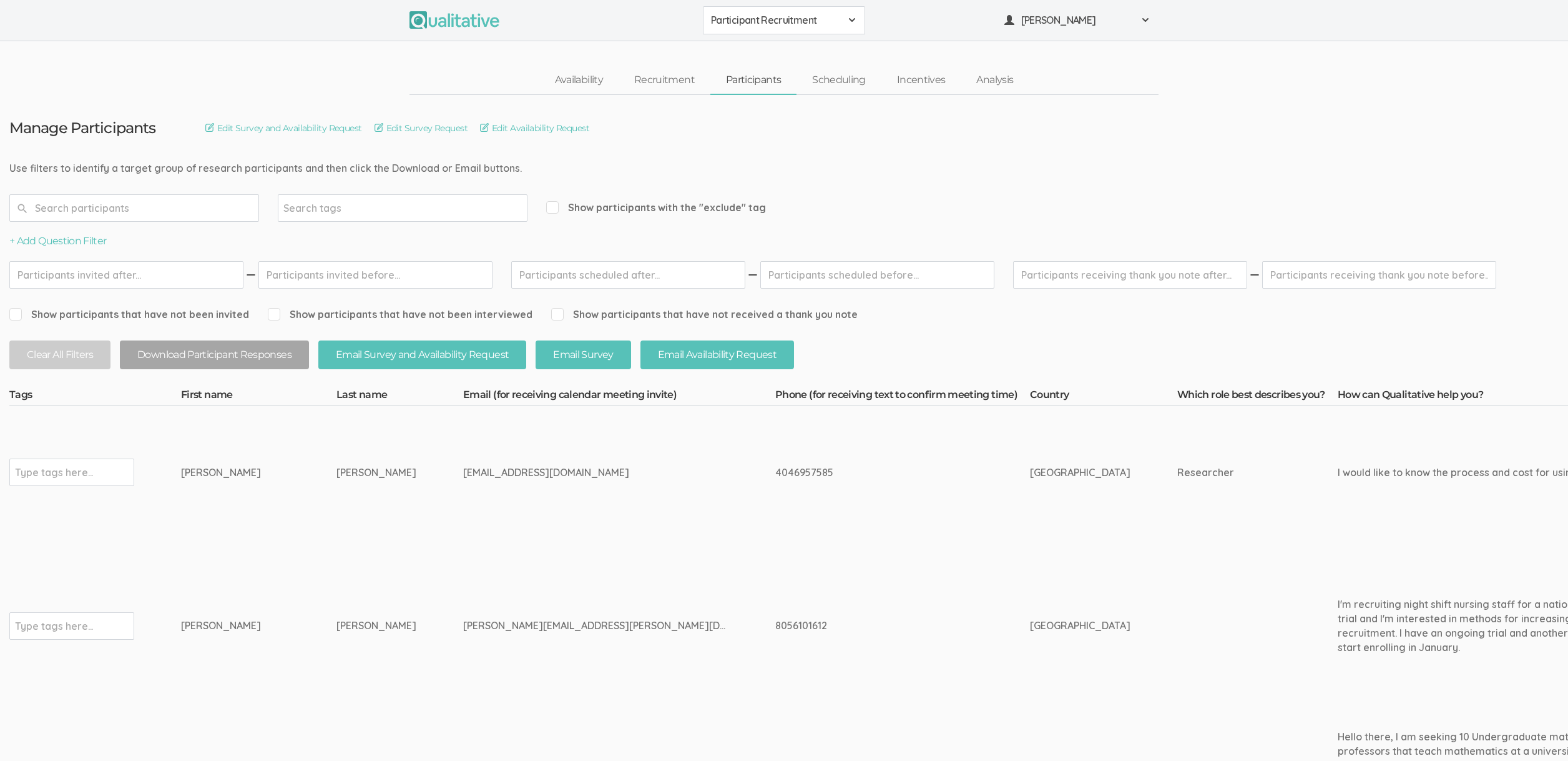
drag, startPoint x: 495, startPoint y: 170, endPoint x: 46, endPoint y: 168, distance: 449.0
drag, startPoint x: 47, startPoint y: 170, endPoint x: 504, endPoint y: 165, distance: 457.0
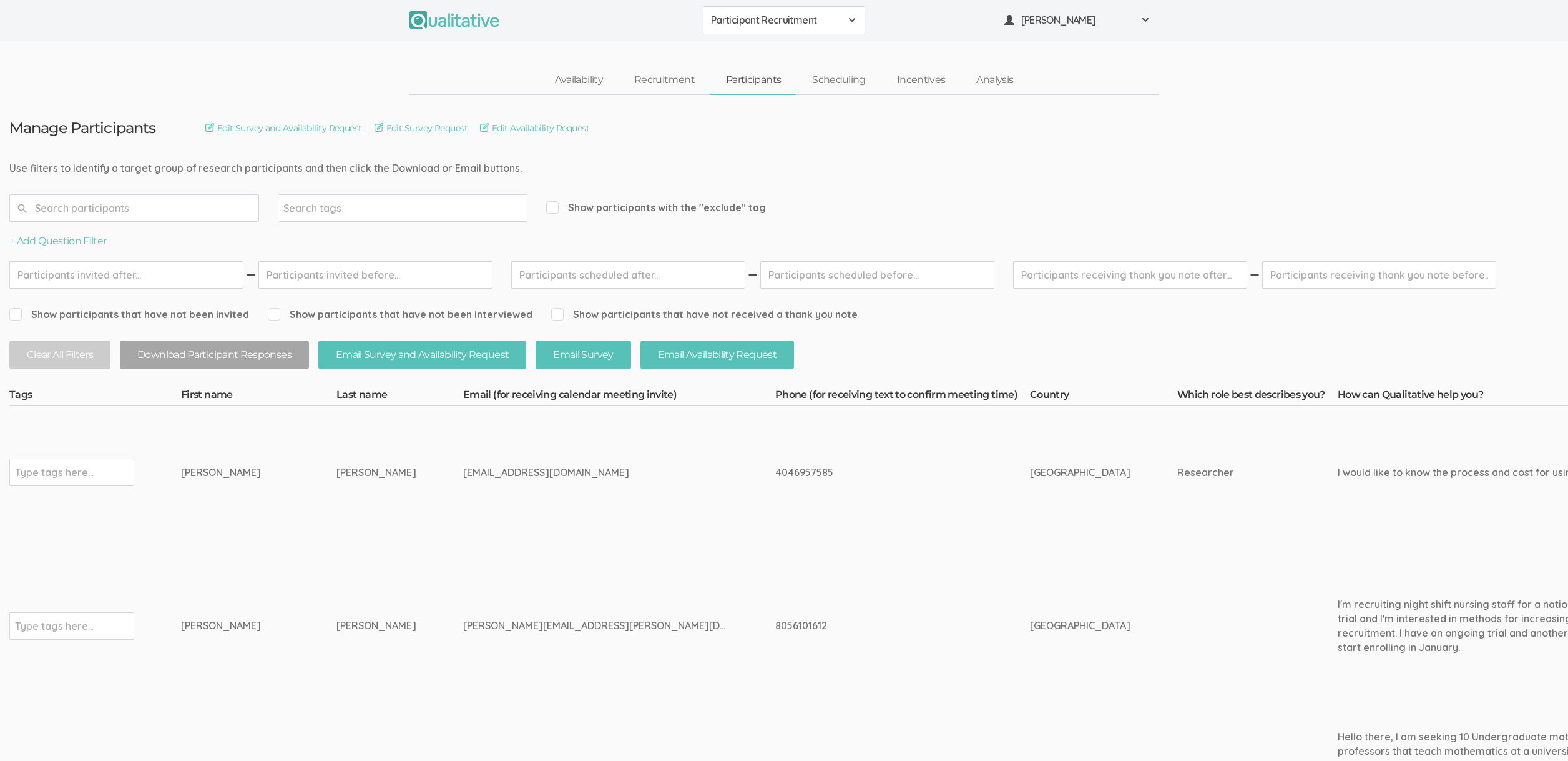
drag, startPoint x: 503, startPoint y: 169, endPoint x: 40, endPoint y: 170, distance: 463.0
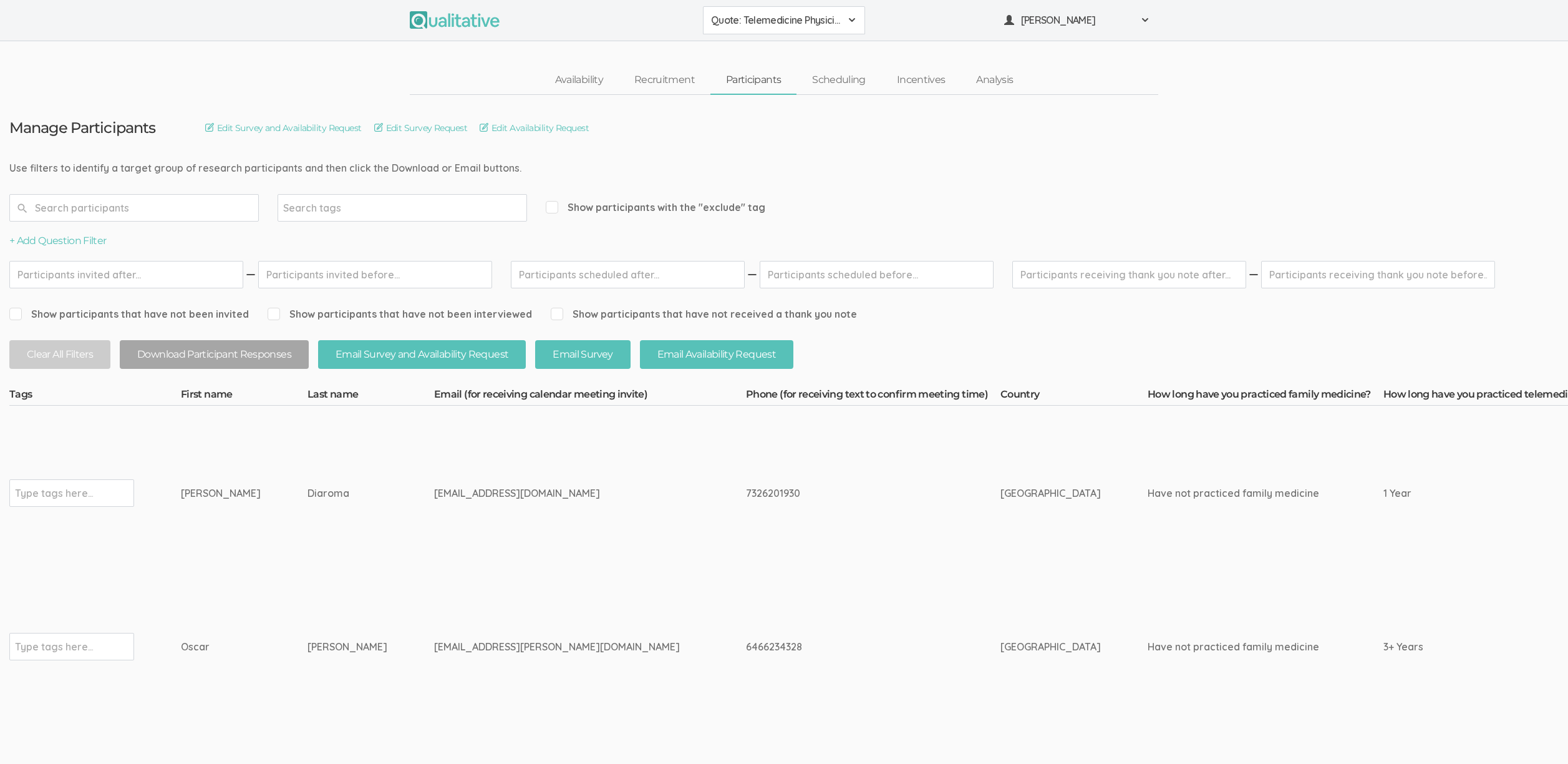
drag, startPoint x: 464, startPoint y: 493, endPoint x: 408, endPoint y: 497, distance: 56.1
click at [434, 497] on div "frankdir@pcom.edu" at bounding box center [567, 493] width 265 height 14
copy div "pcom.edu"
click at [1000, 505] on td "[GEOGRAPHIC_DATA]" at bounding box center [1074, 493] width 148 height 176
